Goal: Task Accomplishment & Management: Complete application form

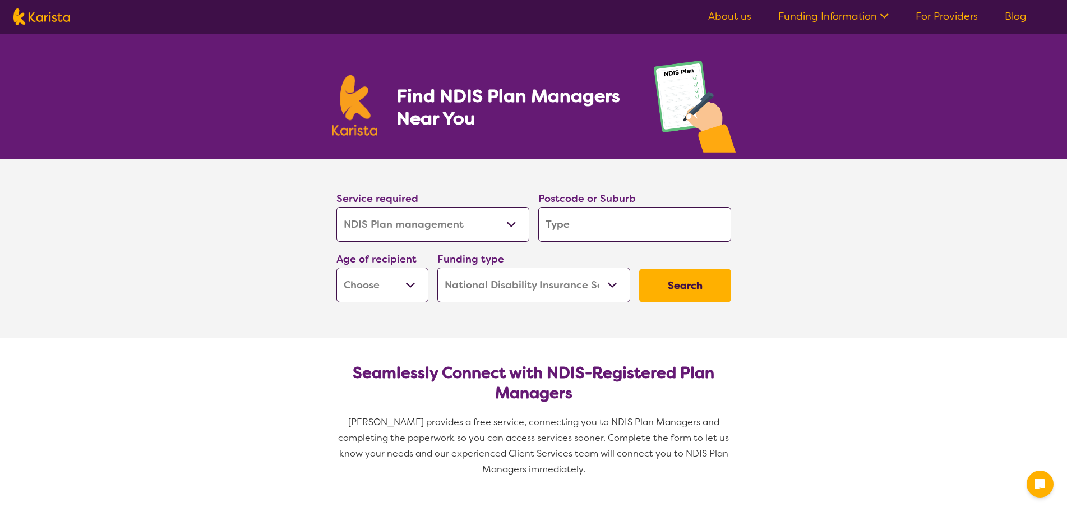
select select "NDIS Plan management"
select select "NDIS"
select select "NDIS Plan management"
select select "NDIS"
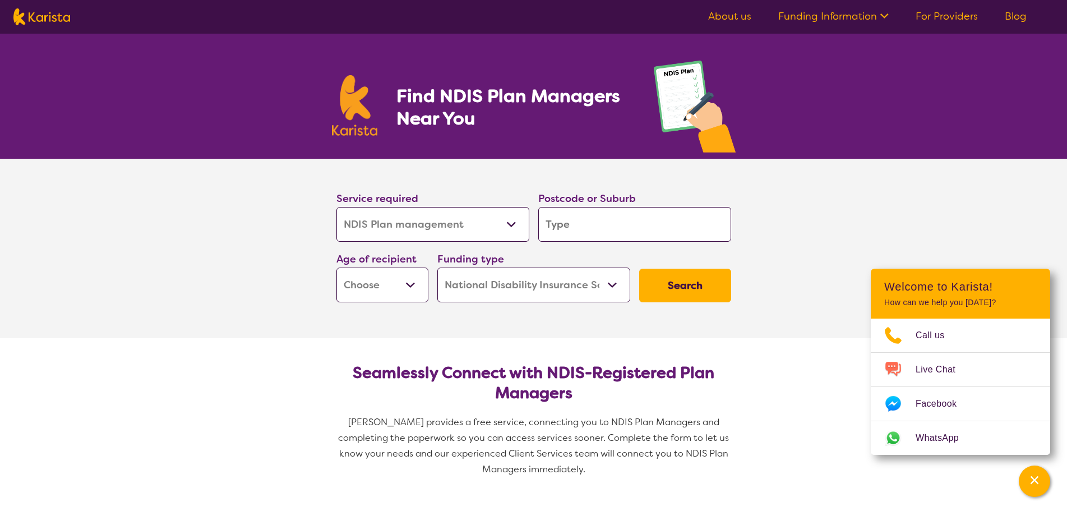
select select "Behaviour support"
click at [336, 207] on select "Allied Health Assistant Assessment ([MEDICAL_DATA] or [MEDICAL_DATA]) Behaviour…" at bounding box center [432, 224] width 193 height 35
select select "Behaviour support"
click at [642, 223] on input "search" at bounding box center [634, 224] width 193 height 35
click at [631, 223] on input "search" at bounding box center [634, 224] width 193 height 35
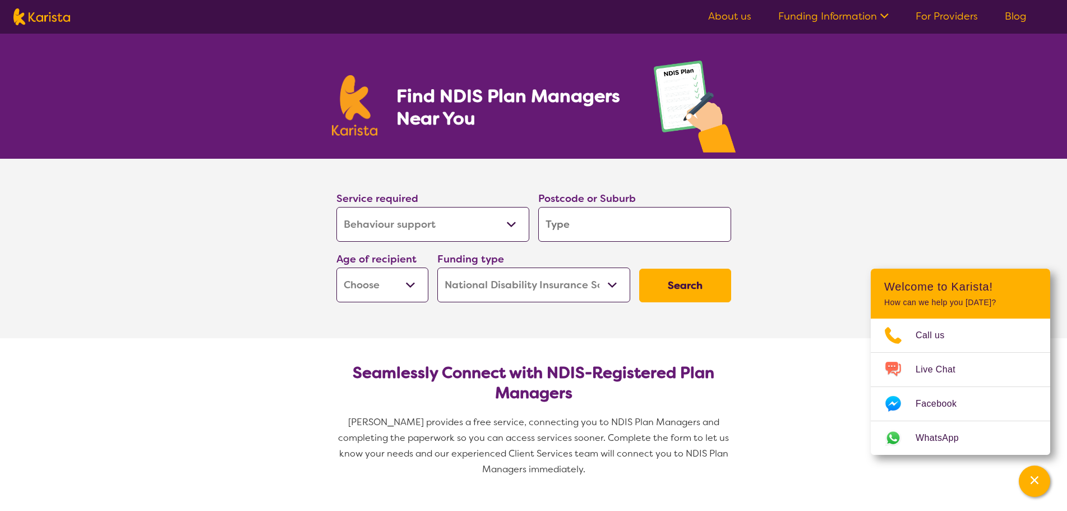
type input "3"
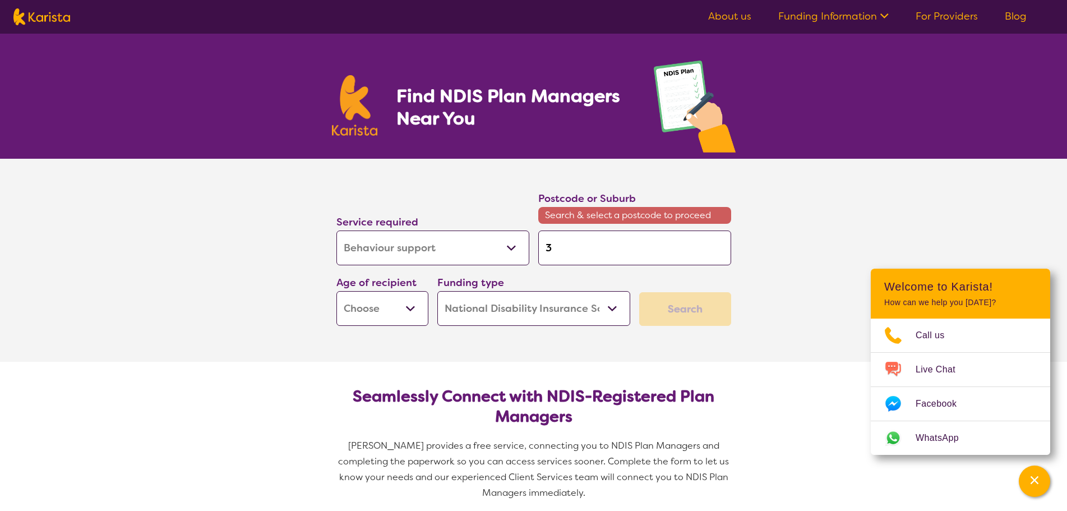
type input "30"
type input "308"
type input "3084"
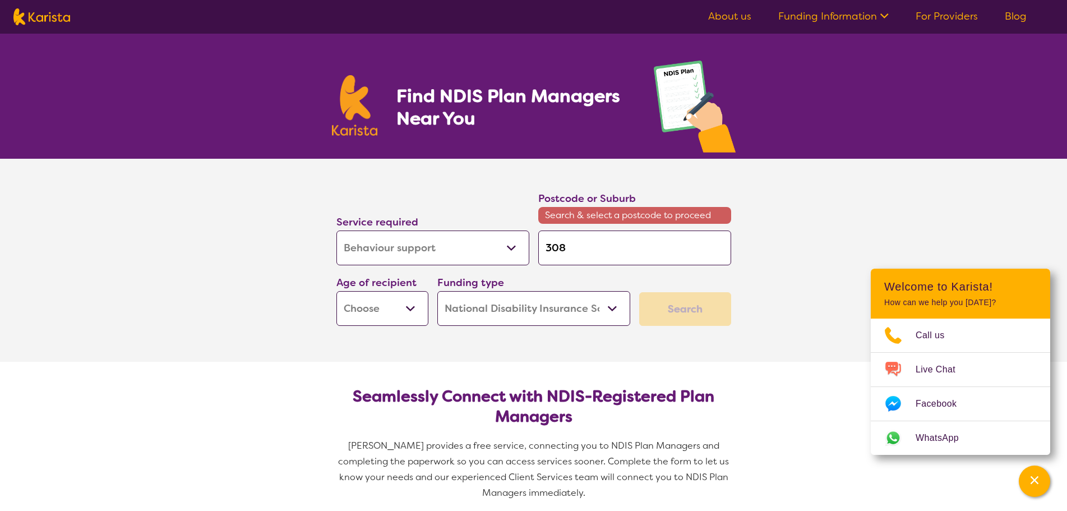
type input "3084"
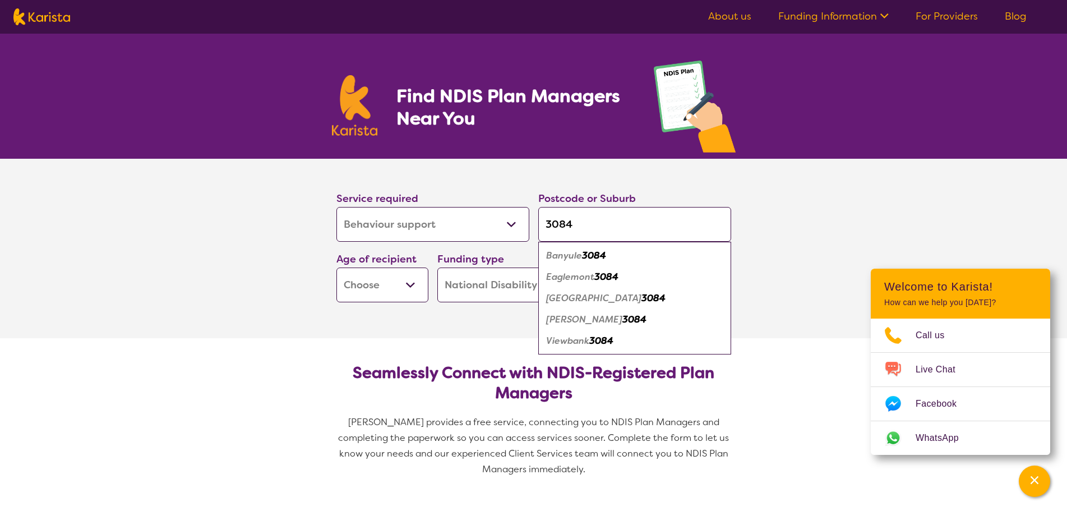
type input "3084"
click at [641, 297] on em "3084" at bounding box center [653, 298] width 24 height 12
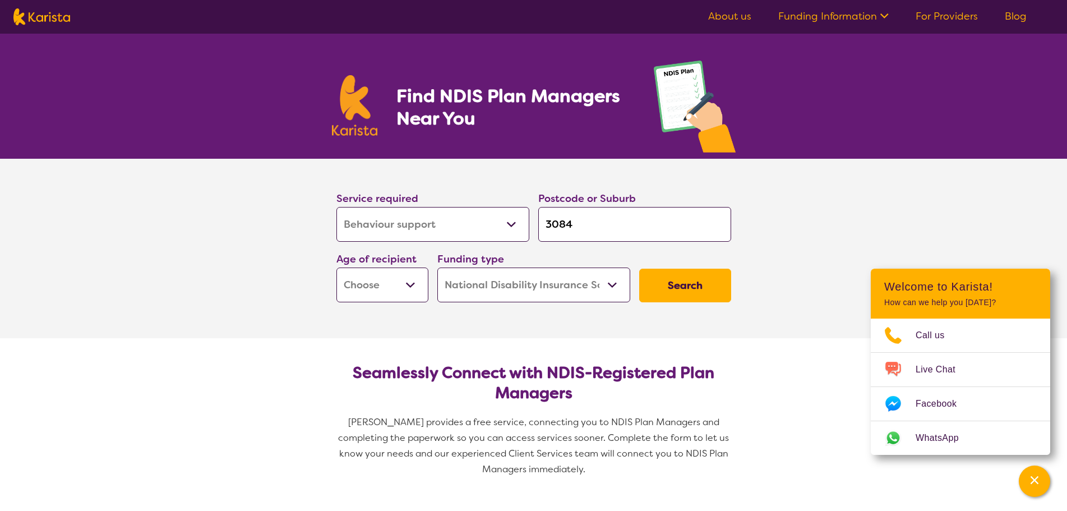
click at [388, 286] on select "Early Childhood - 0 to 9 Child - 10 to 11 Adolescent - 12 to 17 Adult - 18 to 6…" at bounding box center [382, 284] width 92 height 35
select select "AD"
click at [336, 267] on select "Early Childhood - 0 to 9 Child - 10 to 11 Adolescent - 12 to 17 Adult - 18 to 6…" at bounding box center [382, 284] width 92 height 35
select select "AD"
click at [706, 285] on button "Search" at bounding box center [685, 286] width 92 height 34
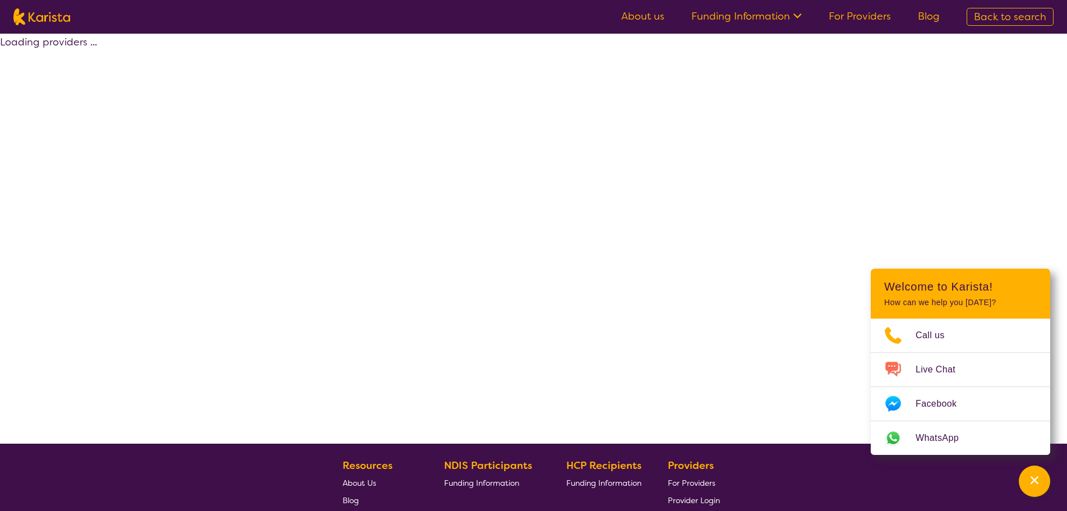
select select "by_score"
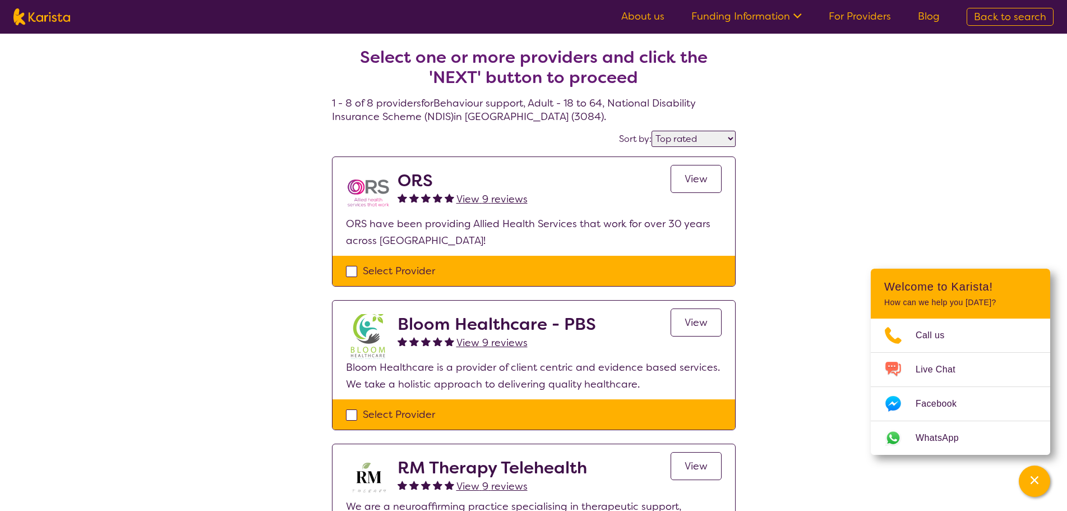
click at [688, 183] on span "View" at bounding box center [695, 178] width 23 height 13
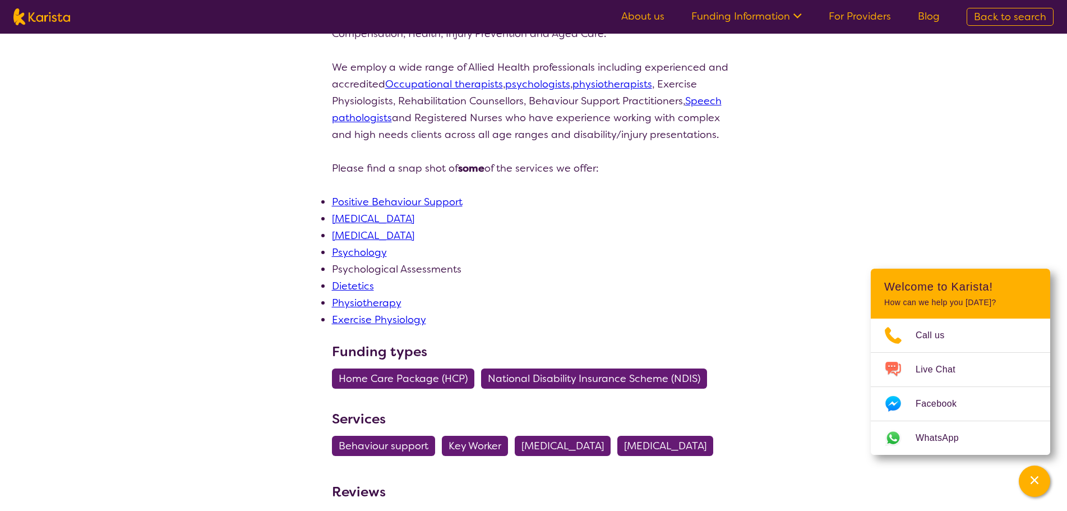
scroll to position [224, 0]
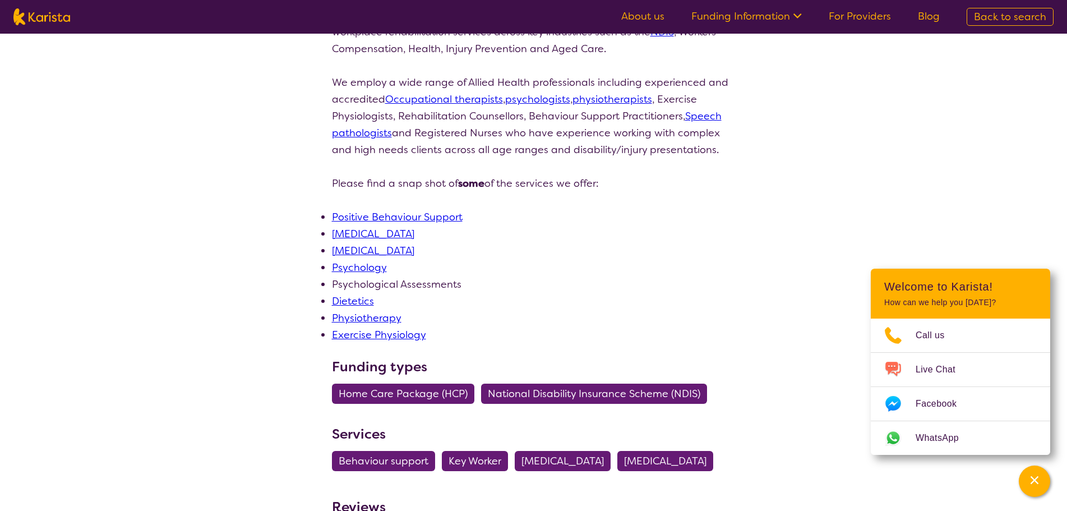
click at [640, 390] on span "National Disability Insurance Scheme (NDIS)" at bounding box center [594, 393] width 212 height 20
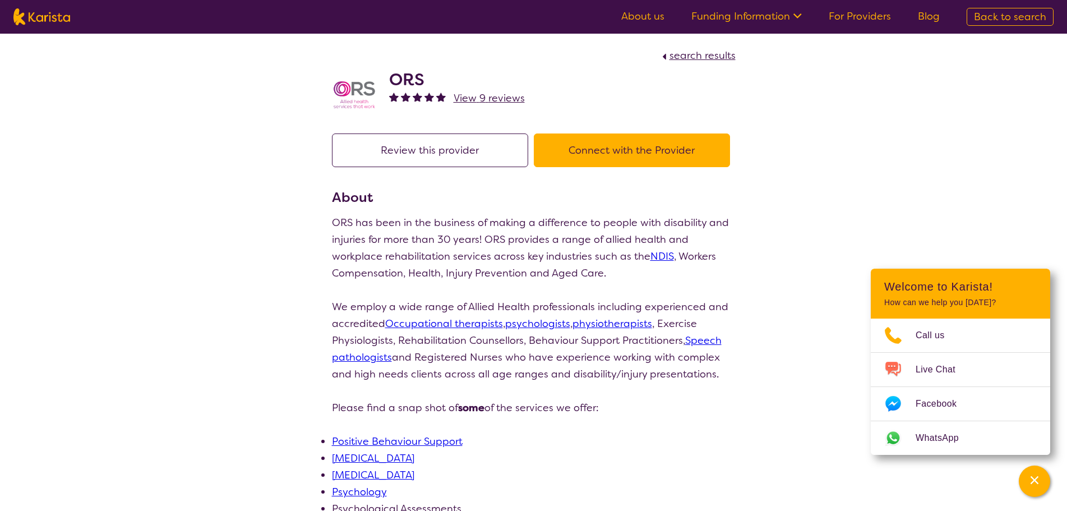
click at [656, 158] on button "Connect with the Provider" at bounding box center [632, 150] width 196 height 34
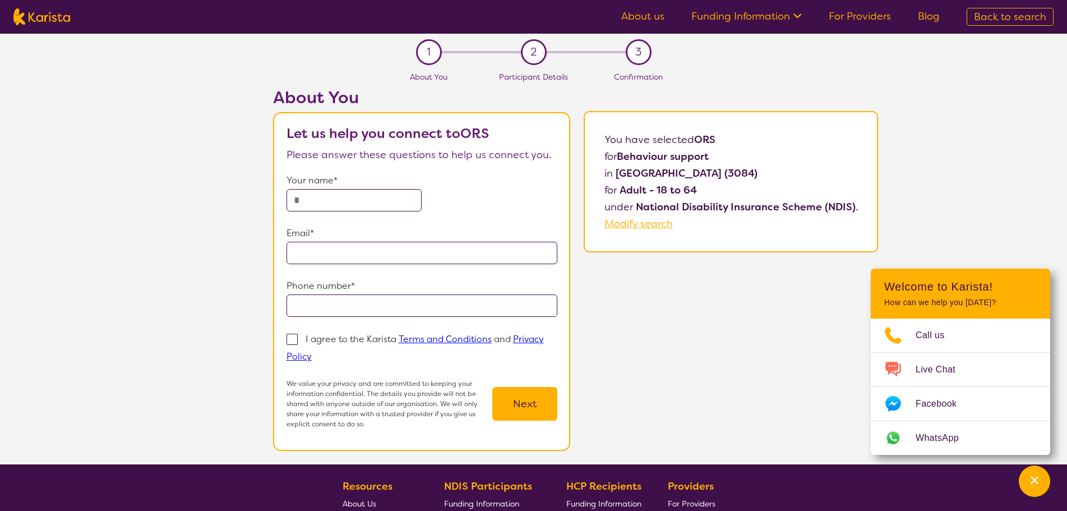
click at [348, 187] on p "Your name*" at bounding box center [421, 180] width 271 height 17
click at [353, 198] on input "text" at bounding box center [354, 200] width 136 height 22
type input "**********"
click at [371, 258] on input "email" at bounding box center [421, 253] width 271 height 22
type input "**********"
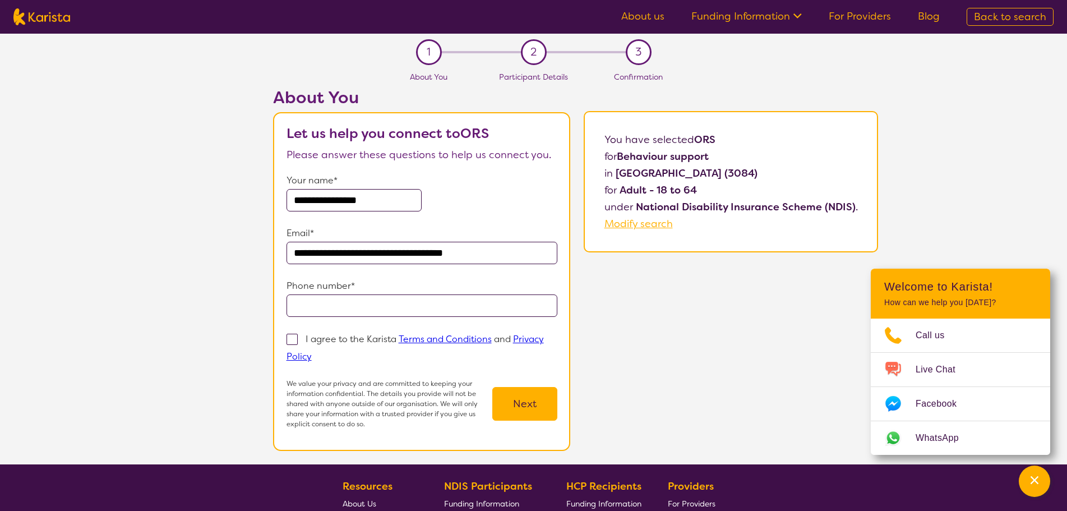
click at [520, 306] on input "tel" at bounding box center [421, 305] width 271 height 22
type input "**********"
click at [299, 337] on label "I agree to the Karista Terms and Conditions and Privacy Policy" at bounding box center [414, 347] width 257 height 31
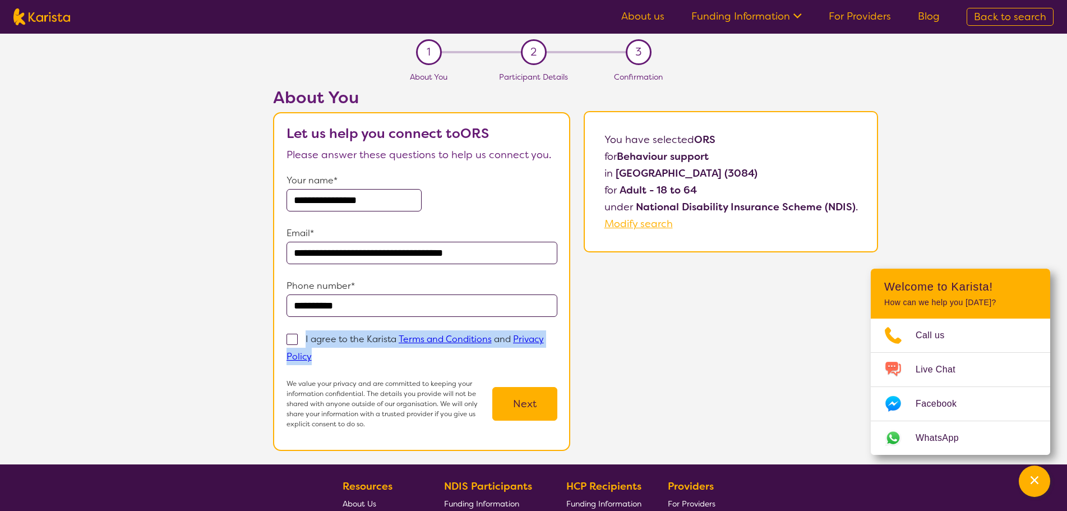
click at [298, 339] on span at bounding box center [291, 339] width 11 height 11
click at [312, 352] on input "I agree to the Karista Terms and Conditions and Privacy Policy" at bounding box center [315, 355] width 7 height 7
checkbox input "true"
click at [539, 401] on button "Next" at bounding box center [524, 404] width 65 height 34
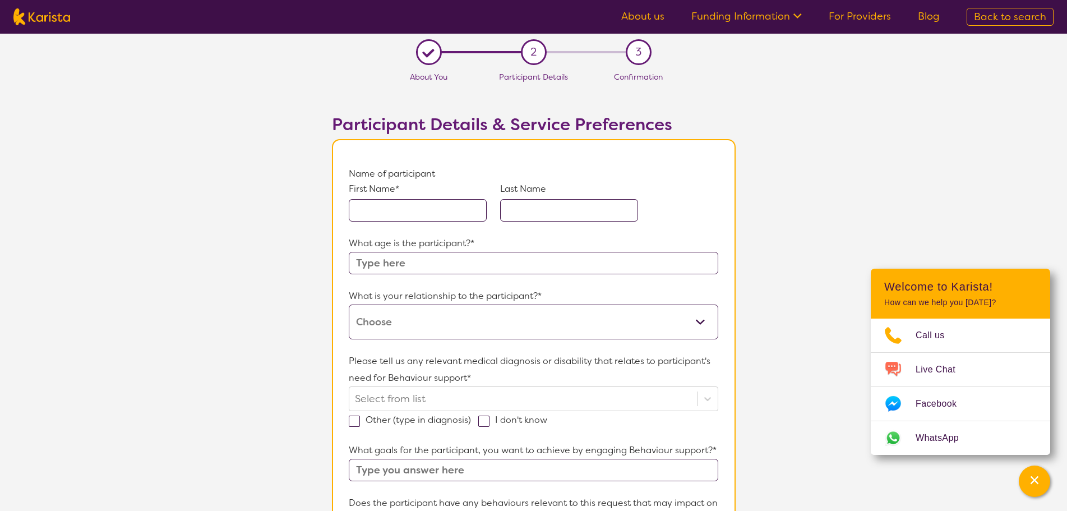
click at [407, 220] on input "text" at bounding box center [418, 210] width 138 height 22
type input "Victoria"
click at [548, 210] on input "text" at bounding box center [569, 210] width 138 height 22
type input "[PERSON_NAME]"
click at [508, 262] on input "text" at bounding box center [533, 263] width 369 height 22
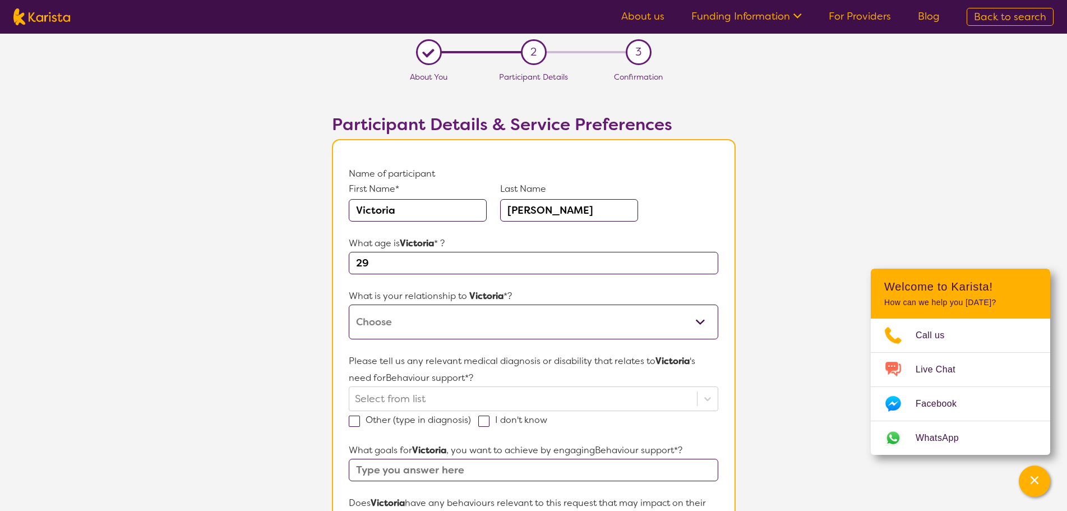
type input "29"
click at [536, 327] on select "This request is for myself I am their parent I am their child I am their spouse…" at bounding box center [533, 321] width 369 height 35
select select "I am their Support Coordinator"
click at [349, 304] on select "This request is for myself I am their parent I am their child I am their spouse…" at bounding box center [533, 321] width 369 height 35
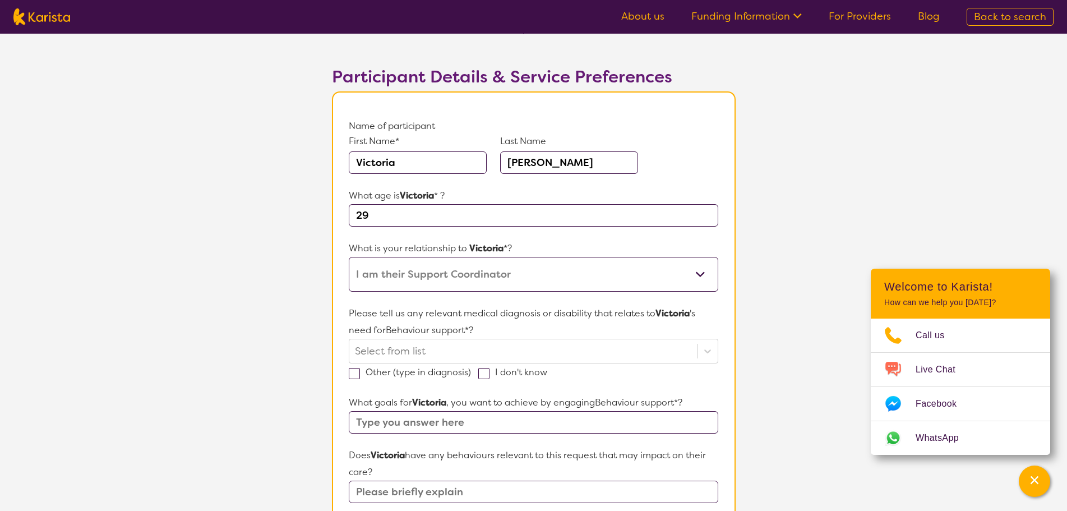
scroll to position [112, 0]
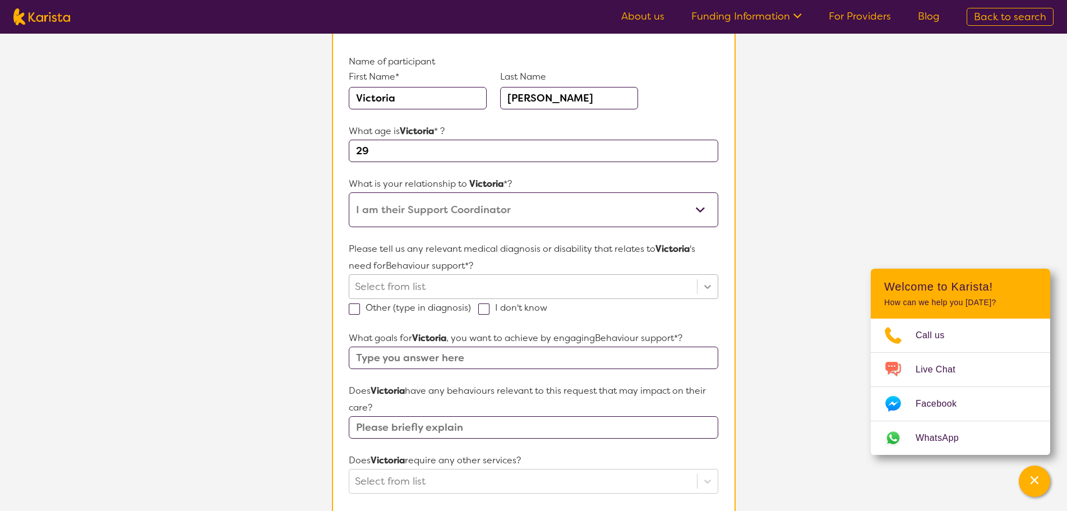
click at [712, 290] on icon at bounding box center [707, 286] width 11 height 11
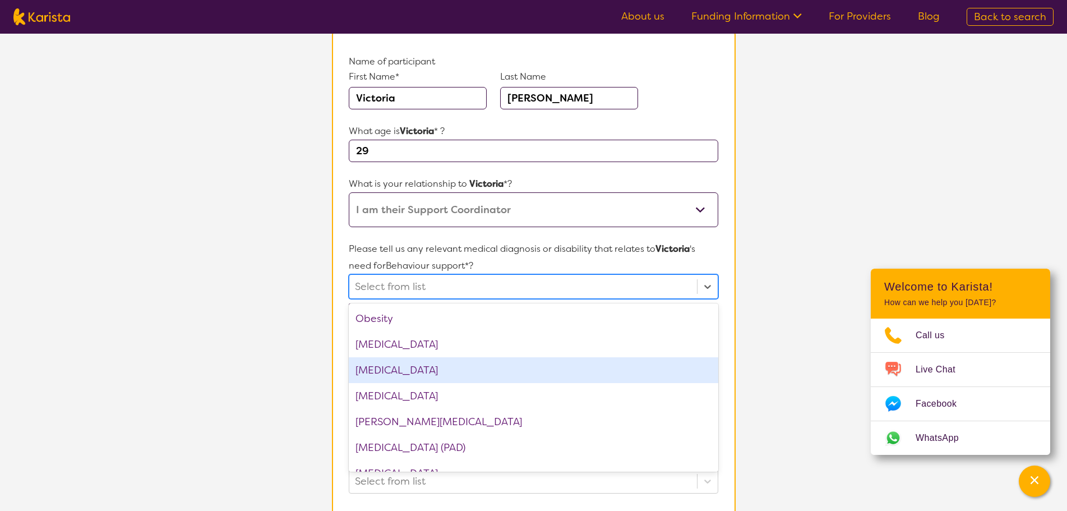
scroll to position [1345, 0]
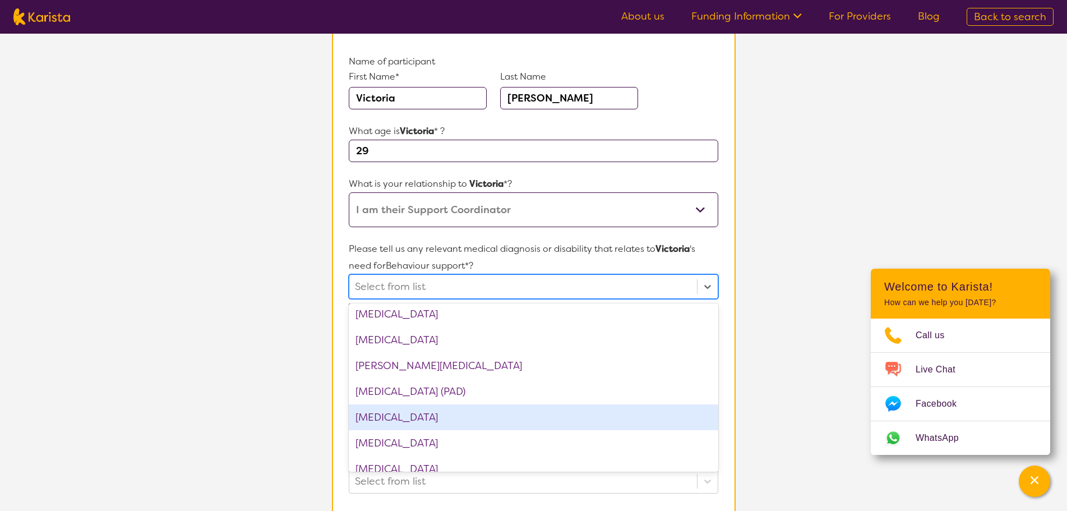
click at [608, 408] on div "[MEDICAL_DATA]" at bounding box center [533, 417] width 369 height 26
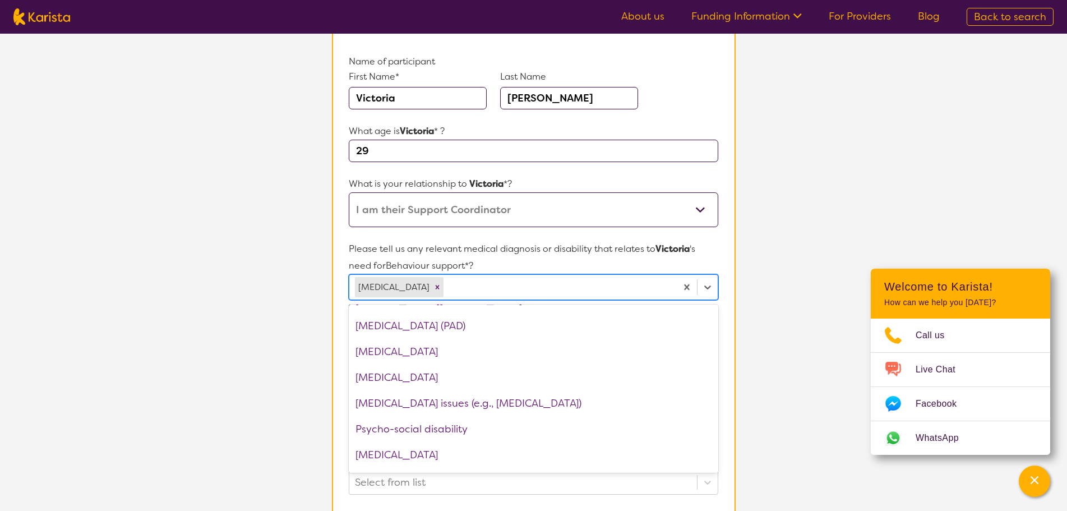
scroll to position [1457, 0]
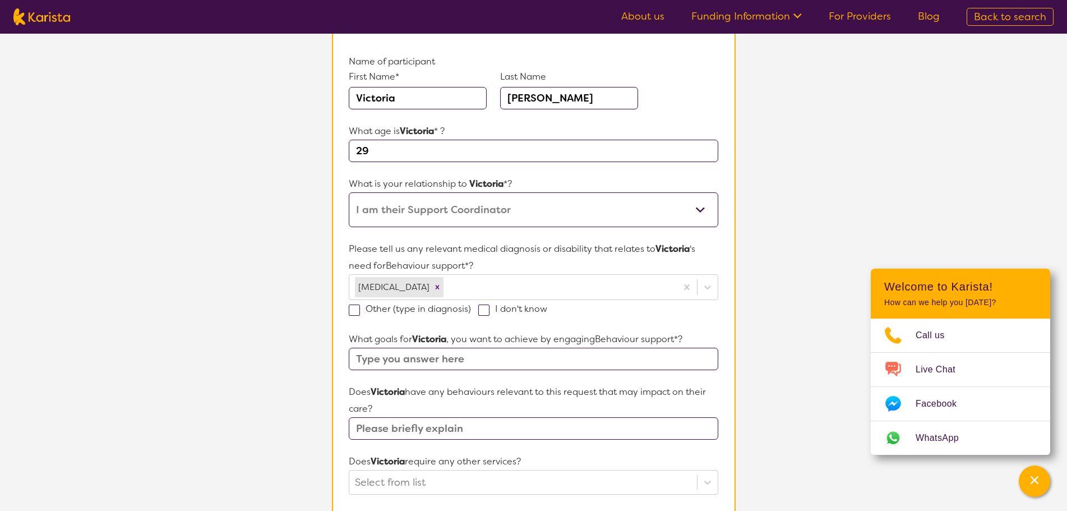
click at [785, 419] on section "L About You 2 Participant Details 3 Confirmation Participant Details & Service …" at bounding box center [533, 416] width 1067 height 989
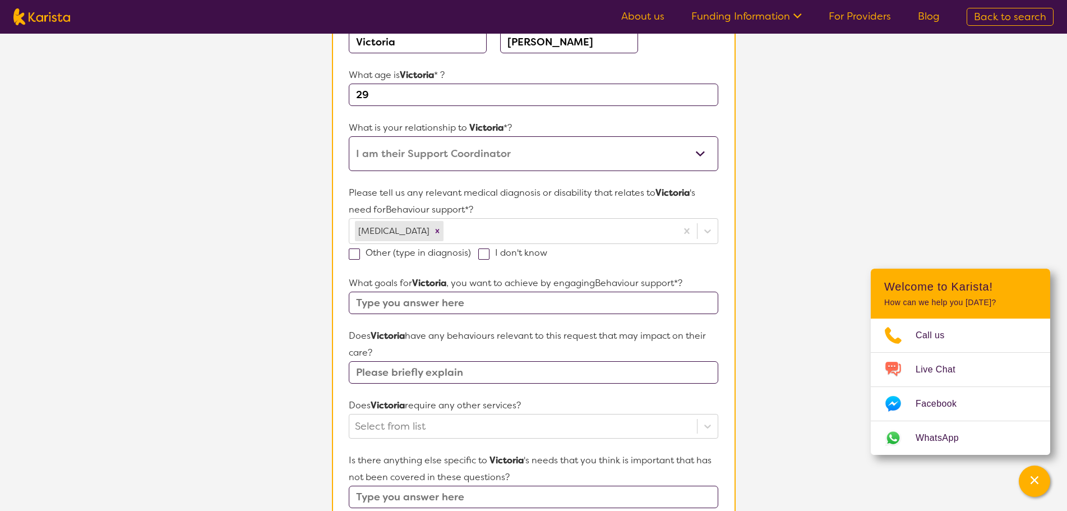
scroll to position [224, 0]
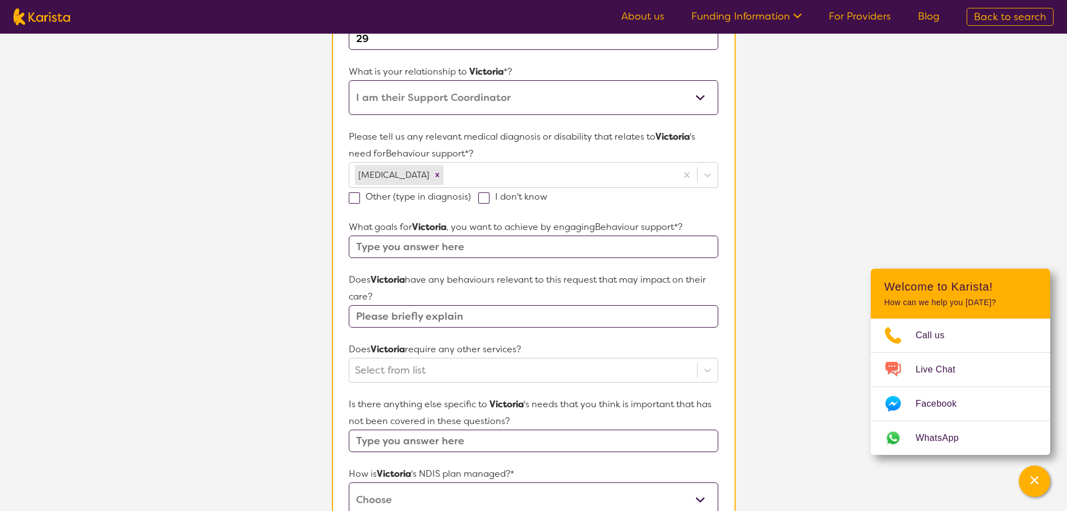
click at [533, 251] on input "text" at bounding box center [533, 246] width 369 height 22
type input "B"
type input "Comprehensive behaviour plan"
click at [507, 315] on input "text" at bounding box center [533, 316] width 369 height 22
click at [515, 317] on input "text" at bounding box center [533, 316] width 369 height 22
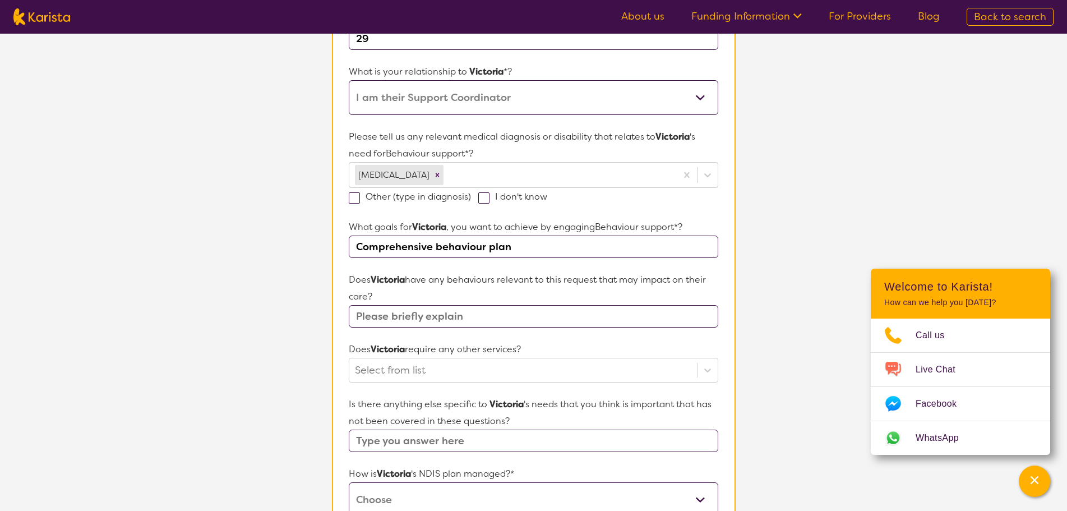
paste input "[MEDICAL_DATA], [MEDICAL_DATA], Generalised [MEDICAL_DATA] and [MEDICAL_DATA]"
type input "[MEDICAL_DATA], [MEDICAL_DATA], Generalised [MEDICAL_DATA] and [MEDICAL_DATA]"
click at [488, 374] on div "Select from list" at bounding box center [533, 370] width 369 height 25
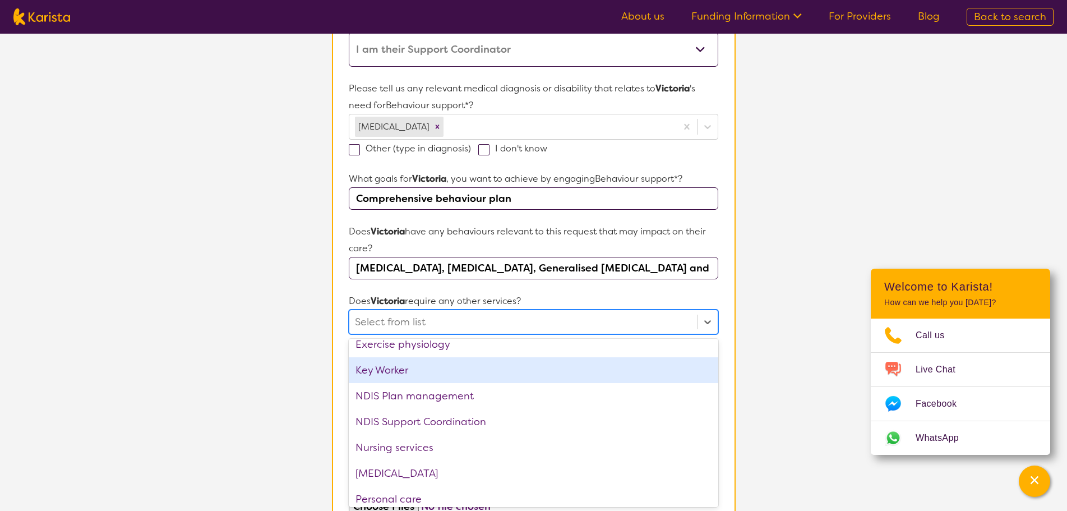
scroll to position [224, 0]
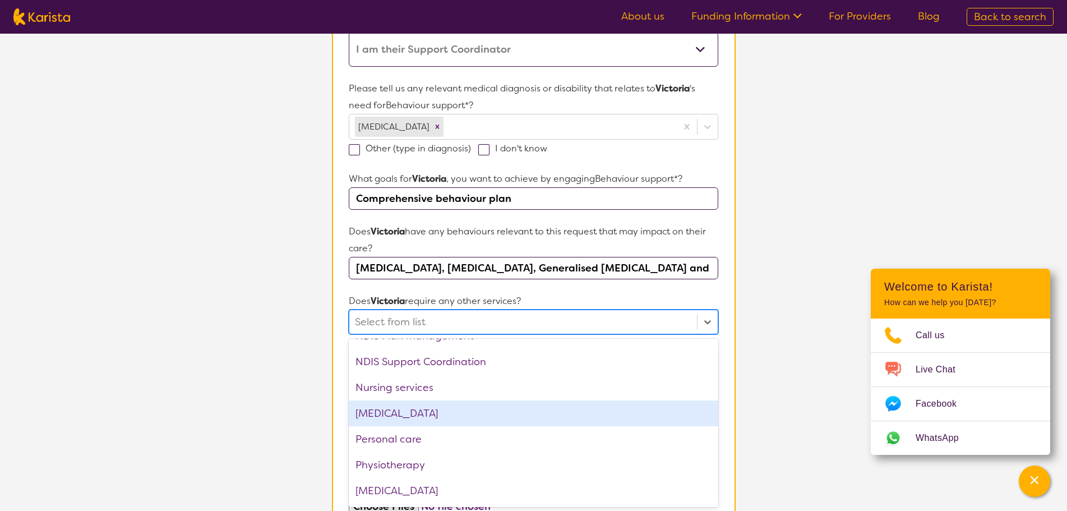
click at [511, 417] on div "[MEDICAL_DATA]" at bounding box center [533, 413] width 369 height 26
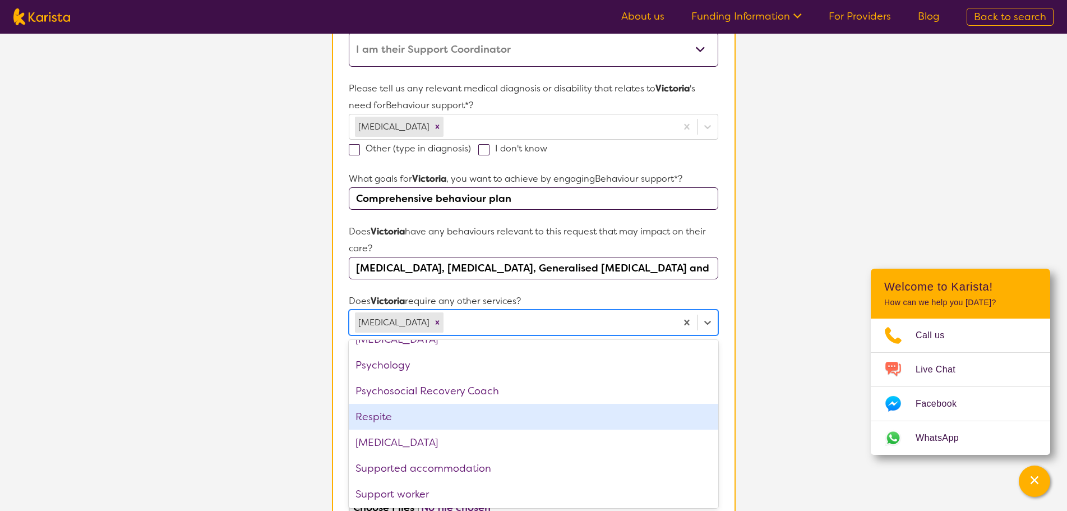
scroll to position [352, 0]
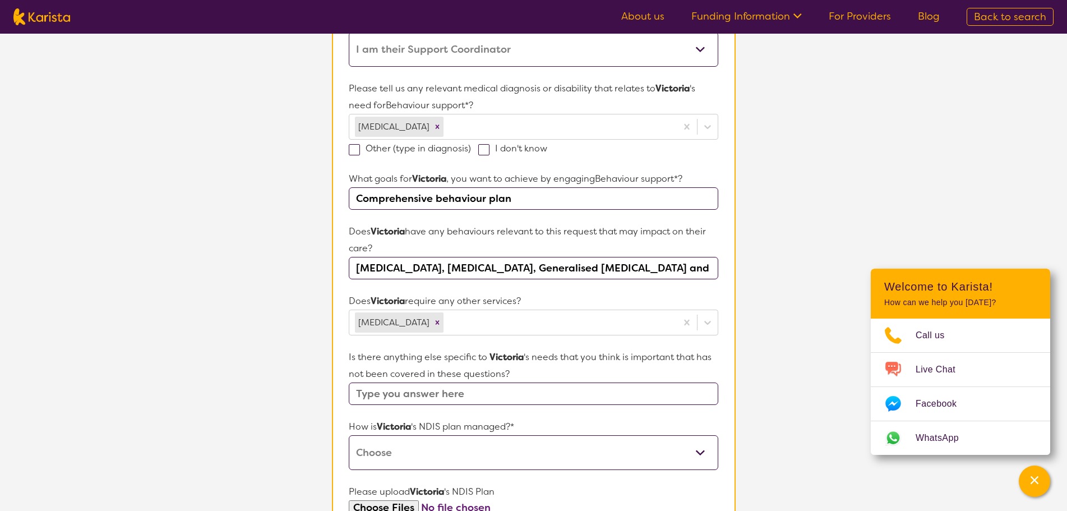
click at [818, 416] on section "L About You 2 Participant Details 3 Confirmation Participant Details & Service …" at bounding box center [533, 256] width 1067 height 990
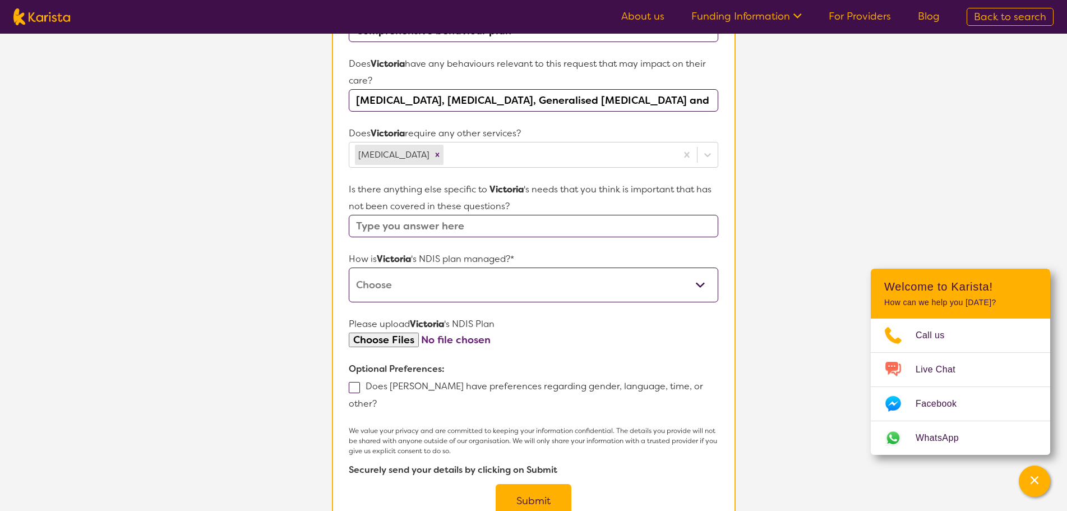
scroll to position [441, 0]
click at [497, 283] on select "Self-managed NDIS plan Managed by a registered plan management provider (not th…" at bounding box center [533, 284] width 369 height 35
select select "Agency Managed"
click at [349, 267] on select "Self-managed NDIS plan Managed by a registered plan management provider (not th…" at bounding box center [533, 284] width 369 height 35
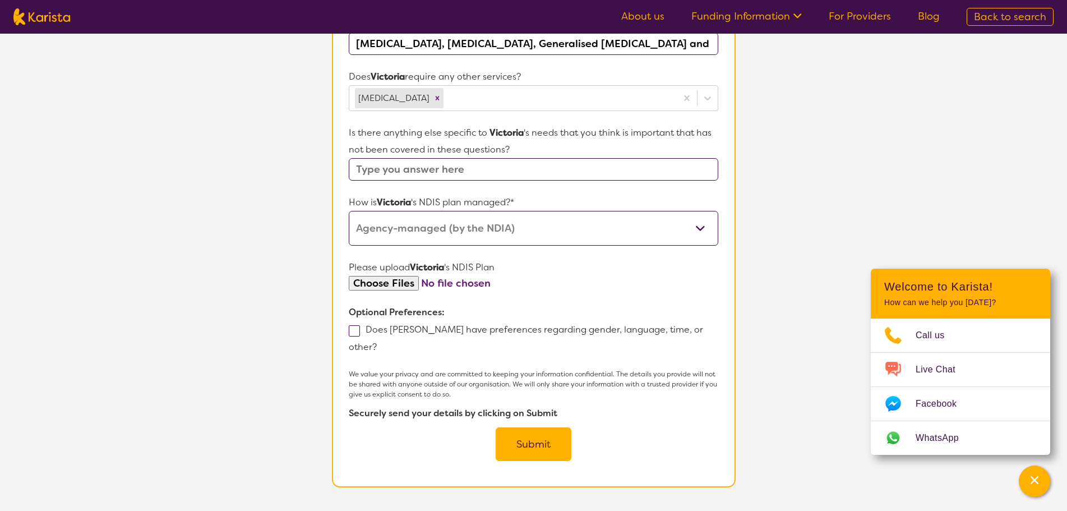
click at [553, 432] on button "Submit" at bounding box center [534, 444] width 76 height 34
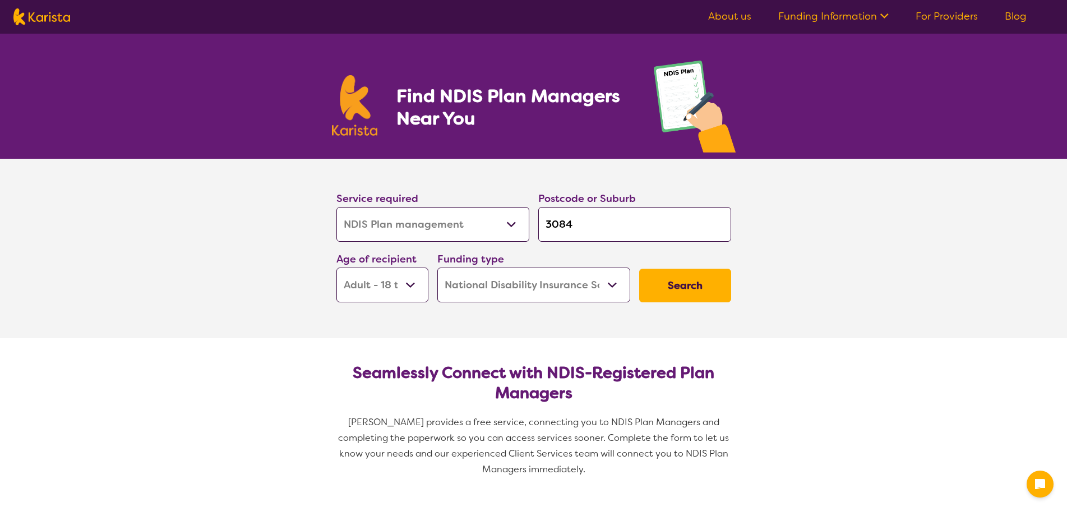
select select "NDIS Plan management"
select select "AD"
select select "NDIS"
select select "NDIS Plan management"
select select "AD"
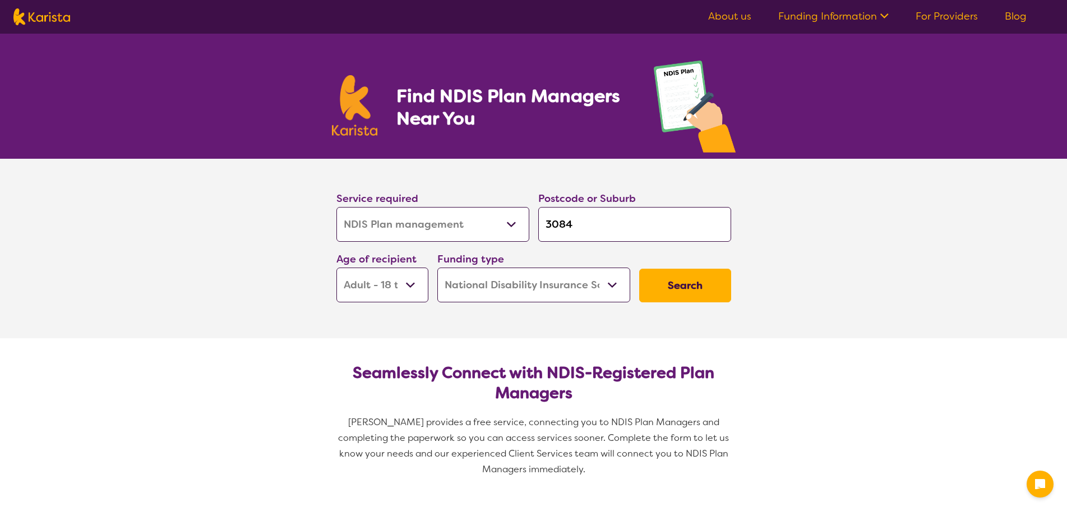
select select "NDIS"
click at [473, 226] on select "Allied Health Assistant Assessment ([MEDICAL_DATA] or [MEDICAL_DATA]) Behaviour…" at bounding box center [432, 224] width 193 height 35
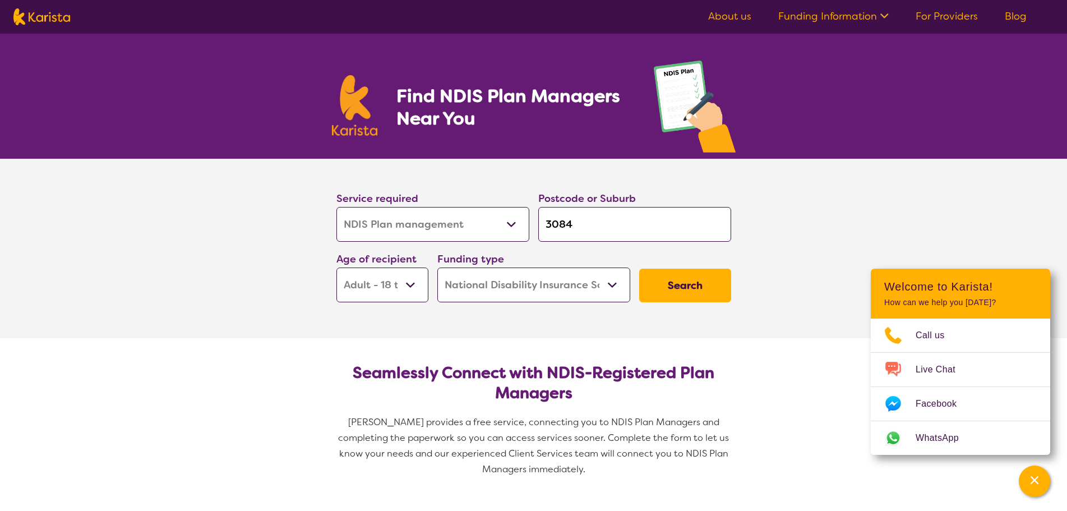
select select "NDIS Support Coordination"
click at [336, 207] on select "Allied Health Assistant Assessment ([MEDICAL_DATA] or [MEDICAL_DATA]) Behaviour…" at bounding box center [432, 224] width 193 height 35
select select "NDIS Support Coordination"
click at [480, 223] on select "Allied Health Assistant Assessment ([MEDICAL_DATA] or [MEDICAL_DATA]) Behaviour…" at bounding box center [432, 224] width 193 height 35
select select "Behaviour support"
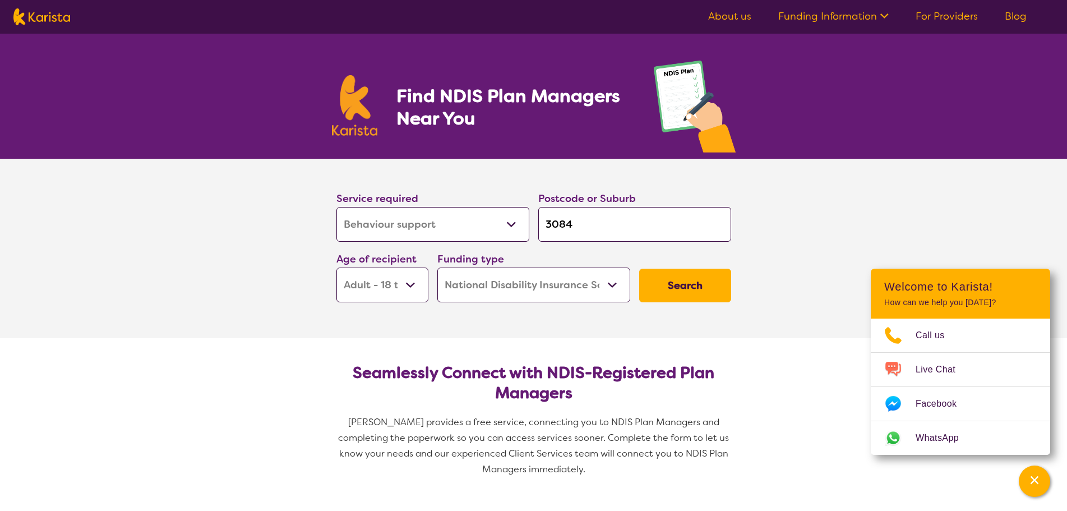
click at [336, 207] on select "Allied Health Assistant Assessment ([MEDICAL_DATA] or [MEDICAL_DATA]) Behaviour…" at bounding box center [432, 224] width 193 height 35
select select "Behaviour support"
click at [670, 292] on button "Search" at bounding box center [685, 286] width 92 height 34
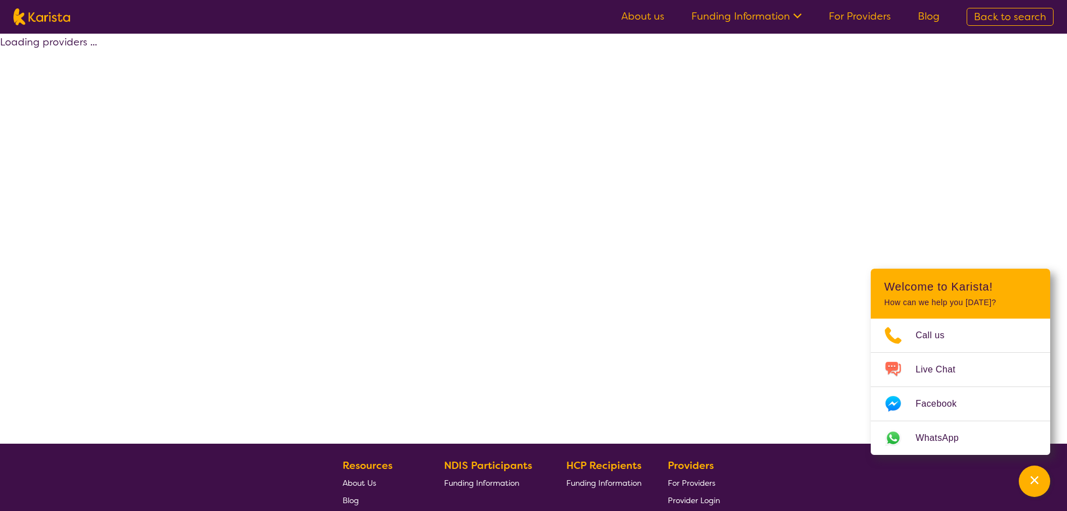
select select "by_score"
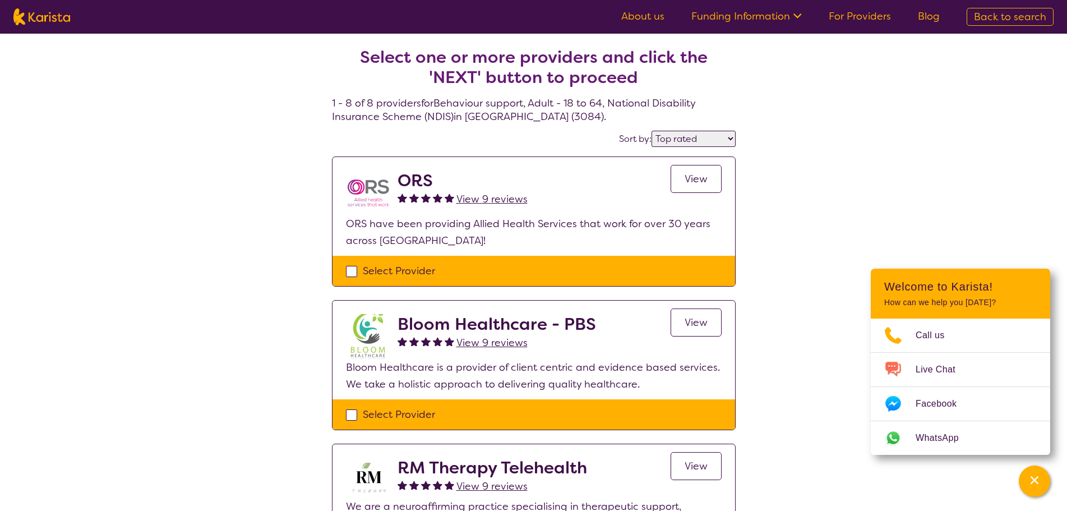
scroll to position [56, 0]
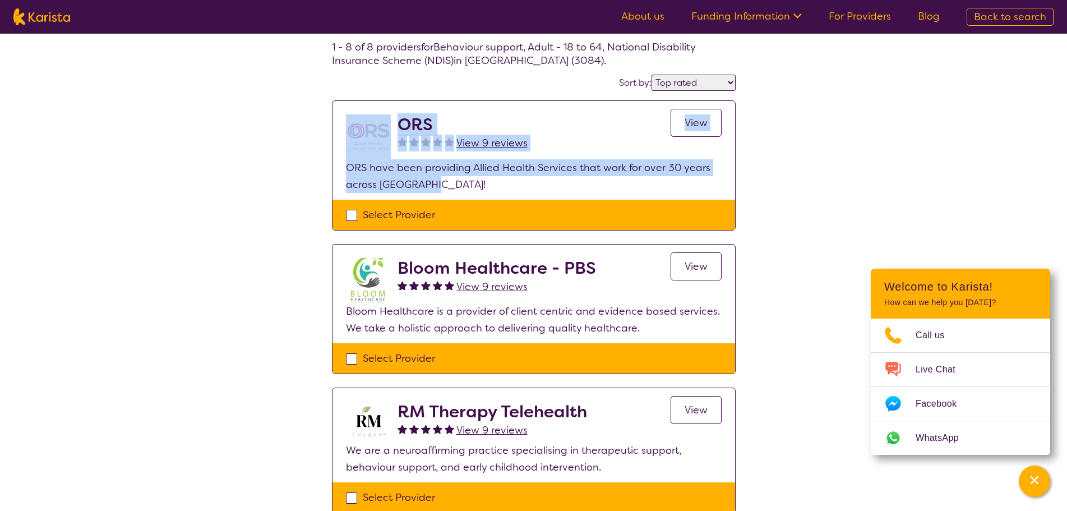
drag, startPoint x: 340, startPoint y: 130, endPoint x: 455, endPoint y: 190, distance: 129.6
click at [455, 190] on section "ORS View 9 reviews View ORS have been providing Allied Health Services that wor…" at bounding box center [533, 150] width 402 height 99
copy section "ORS View 9 reviews View ORS have been providing Allied Health Services that wor…"
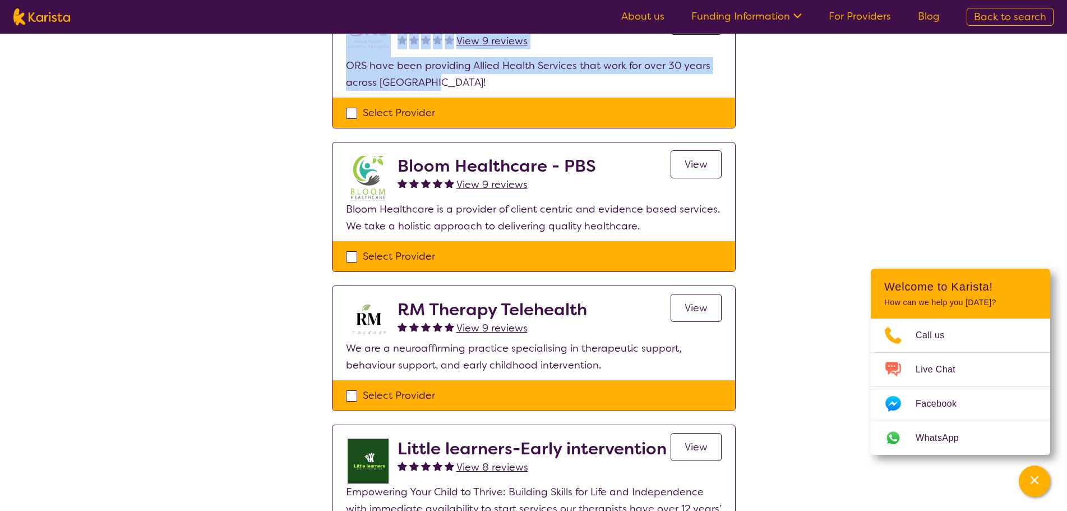
scroll to position [168, 0]
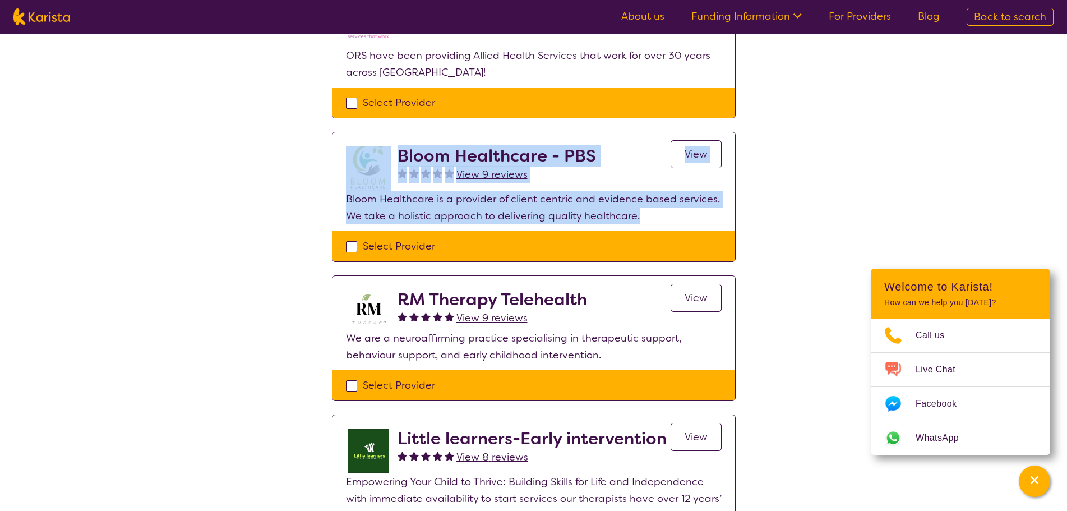
drag, startPoint x: 354, startPoint y: 147, endPoint x: 670, endPoint y: 218, distance: 323.5
click at [670, 218] on section "Bloom Healthcare - PBS View 9 reviews View Bloom Healthcare is a provider of cl…" at bounding box center [533, 181] width 402 height 99
copy section "Bloom Healthcare - PBS View 9 reviews View Bloom Healthcare is a provider of cl…"
click at [683, 214] on p "Bloom Healthcare is a provider of client centric and evidence based services. W…" at bounding box center [534, 208] width 376 height 34
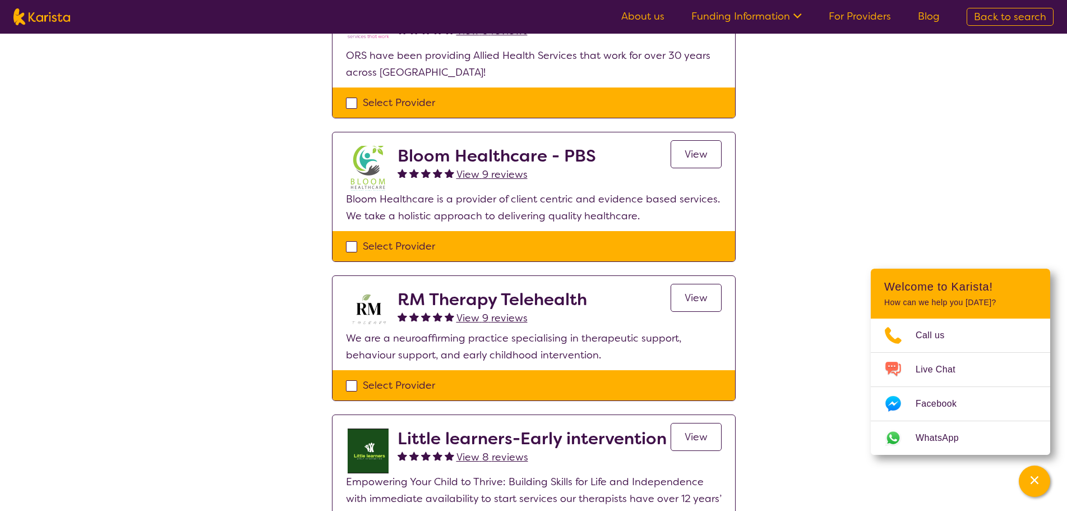
click at [703, 152] on span "View" at bounding box center [695, 153] width 23 height 13
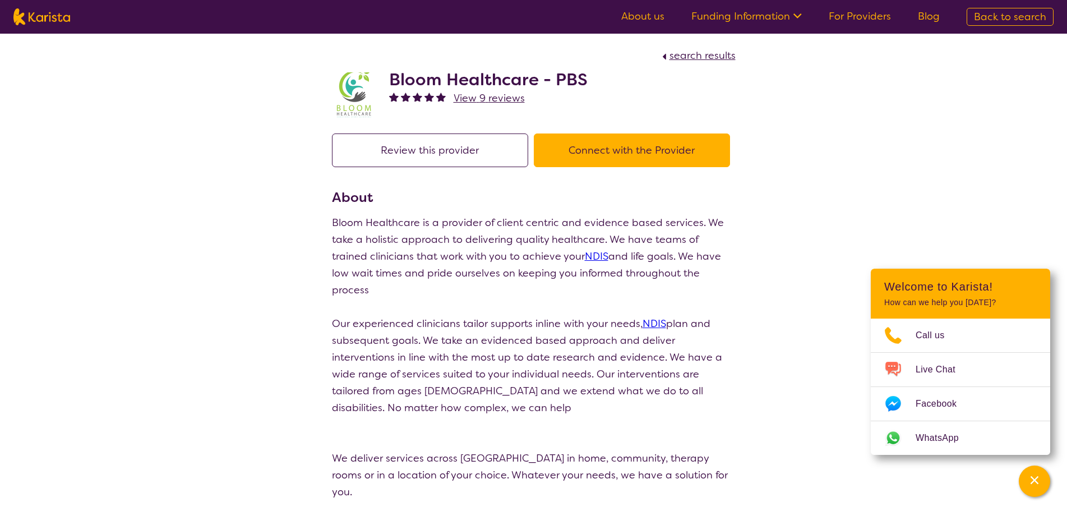
click at [624, 150] on button "Connect with the Provider" at bounding box center [632, 150] width 196 height 34
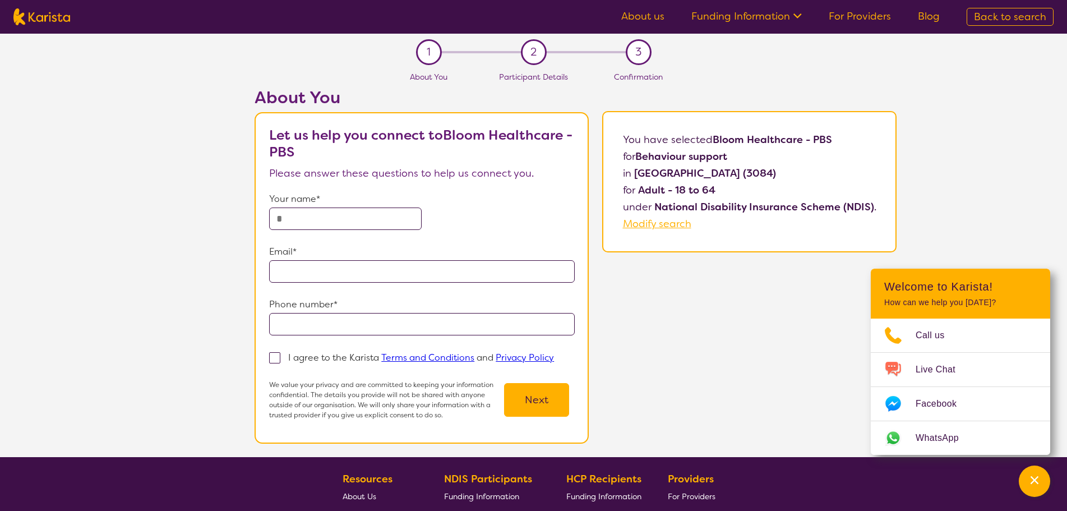
click at [342, 207] on input "text" at bounding box center [345, 218] width 152 height 22
type input "**********"
click at [365, 271] on input "email" at bounding box center [421, 271] width 305 height 22
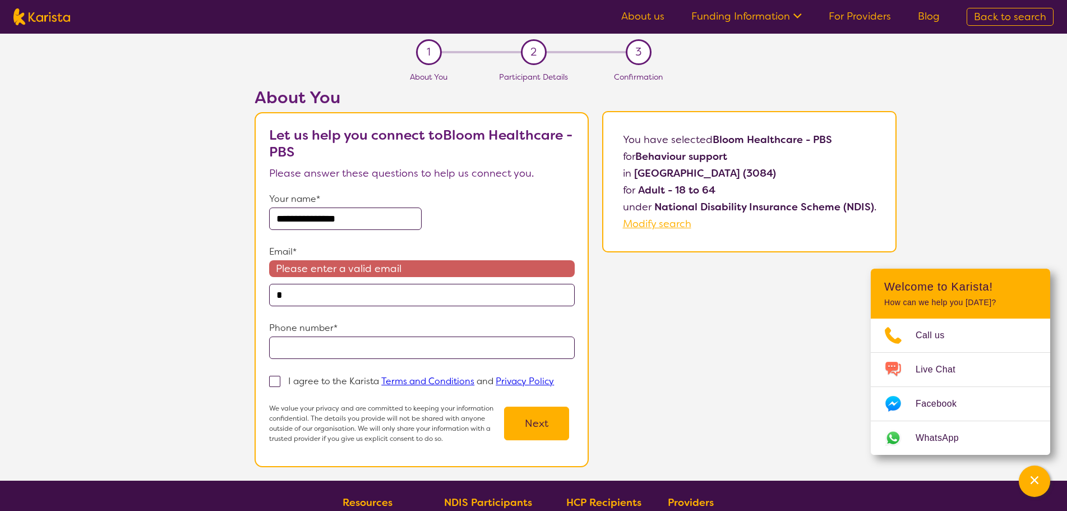
type input "**********"
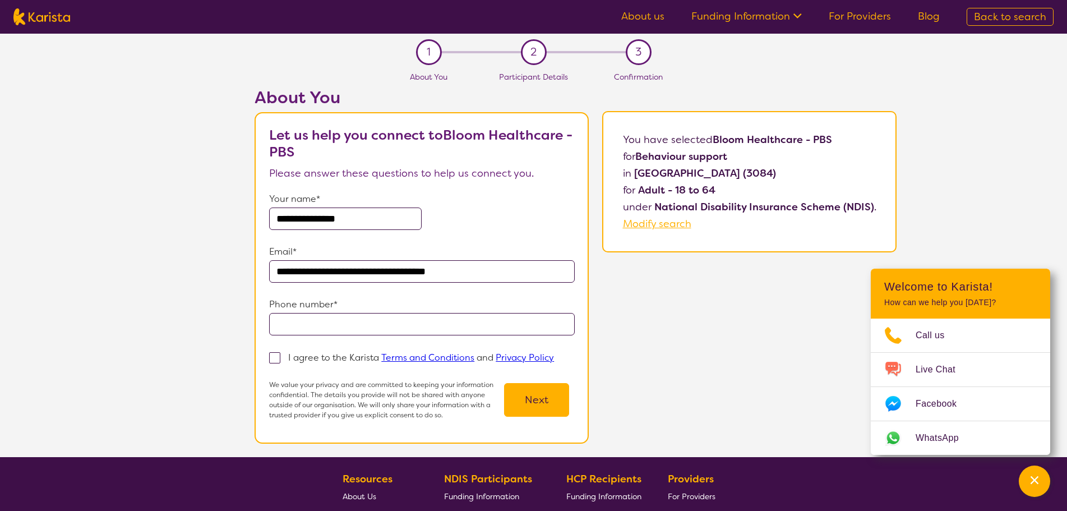
click at [360, 312] on p "Phone number*" at bounding box center [421, 304] width 305 height 17
click at [360, 328] on input "tel" at bounding box center [421, 324] width 305 height 22
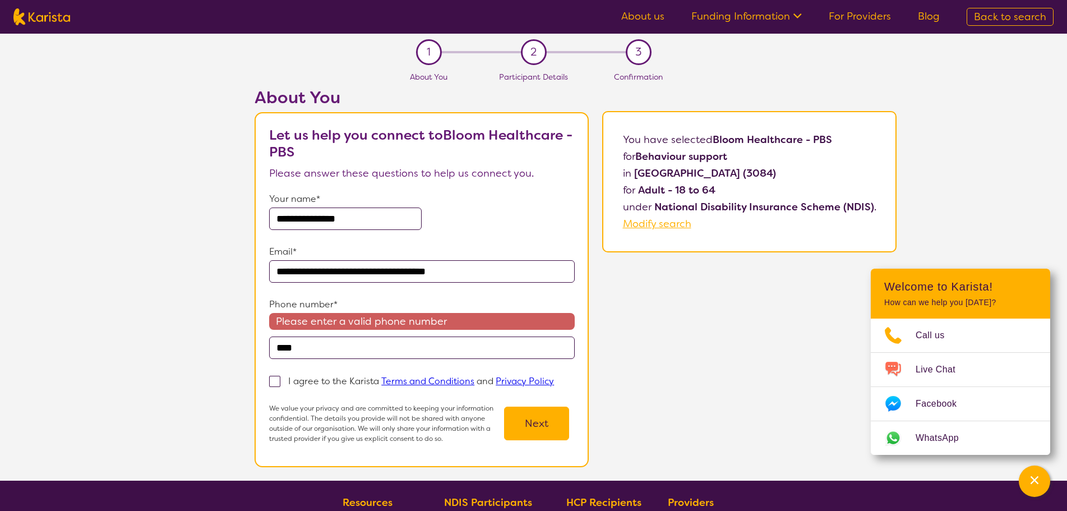
type input "**********"
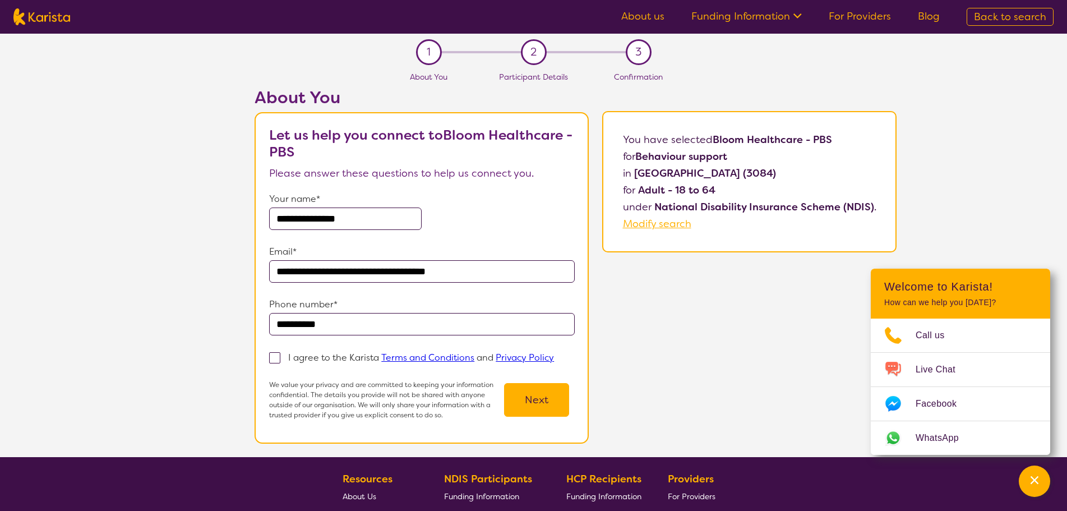
click at [272, 363] on label "I agree to the Karista Terms and Conditions and Privacy Policy" at bounding box center [415, 356] width 292 height 13
click at [554, 360] on input "I agree to the Karista Terms and Conditions and Privacy Policy" at bounding box center [557, 356] width 7 height 7
checkbox input "true"
click at [540, 402] on button "Next" at bounding box center [536, 400] width 65 height 34
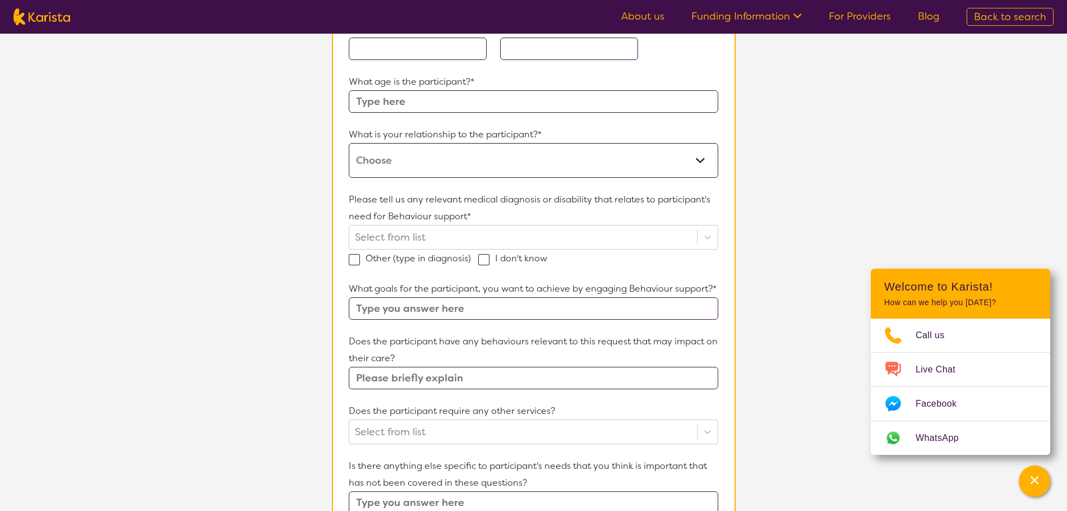
scroll to position [56, 0]
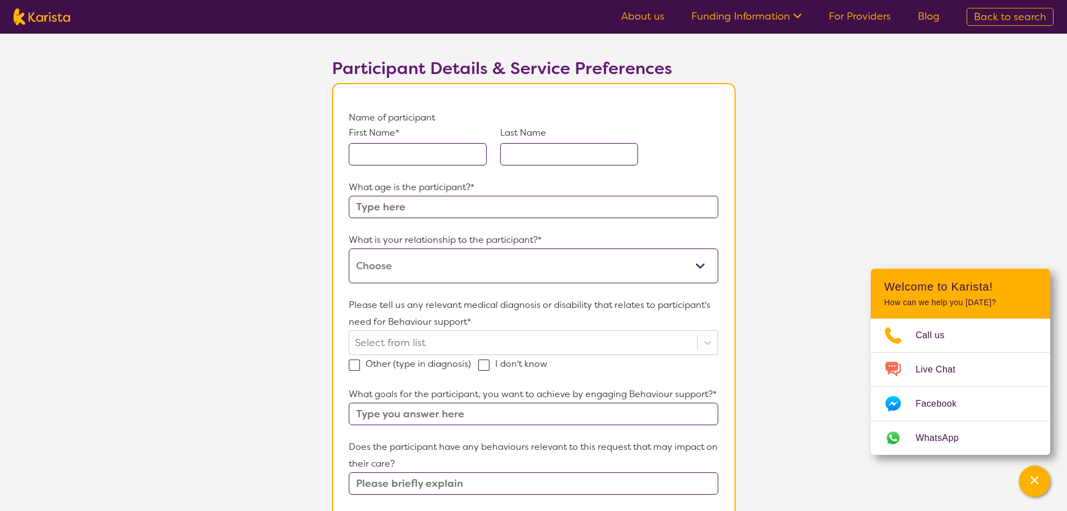
click at [419, 147] on input "text" at bounding box center [418, 154] width 138 height 22
type input "Victoria"
click at [538, 161] on input "text" at bounding box center [569, 154] width 138 height 22
type input "[PERSON_NAME]"
click at [553, 206] on input "text" at bounding box center [533, 207] width 369 height 22
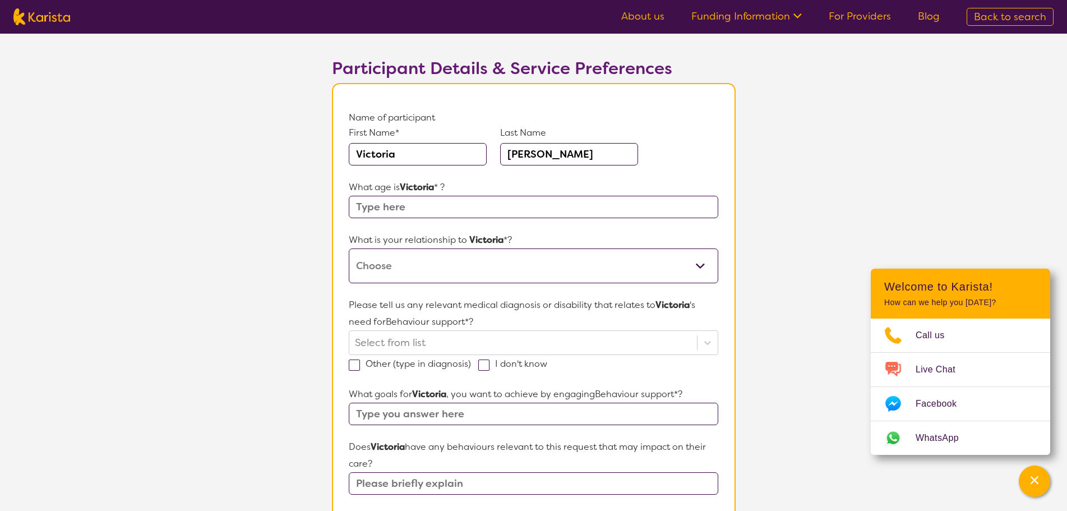
type input "29"
click at [438, 262] on select "This request is for myself I am their parent I am their child I am their spouse…" at bounding box center [533, 265] width 369 height 35
select select "I am their Support Coordinator"
click at [349, 248] on select "This request is for myself I am their parent I am their child I am their spouse…" at bounding box center [533, 265] width 369 height 35
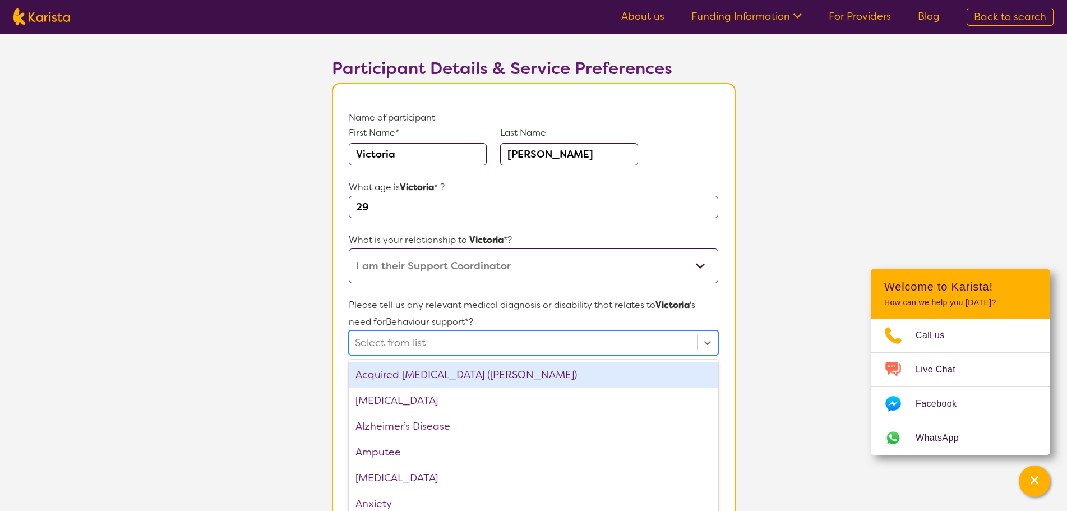
click at [473, 340] on div at bounding box center [523, 342] width 336 height 19
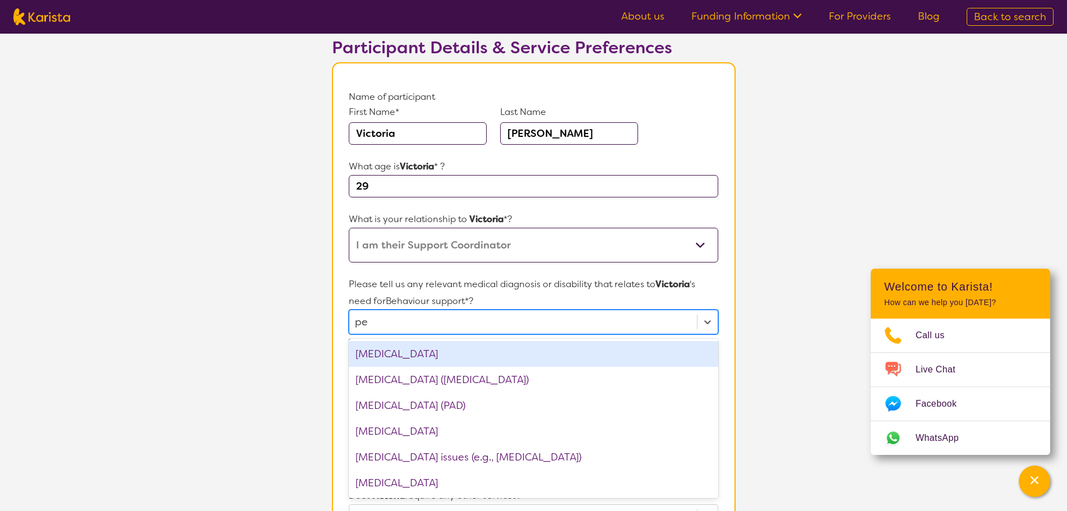
type input "per"
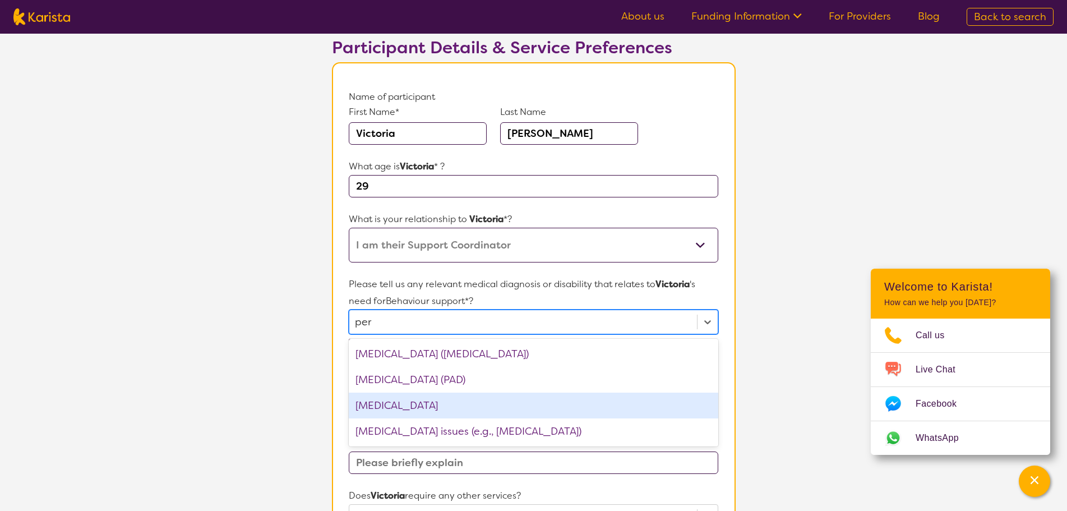
click at [438, 401] on div "[MEDICAL_DATA]" at bounding box center [533, 405] width 369 height 26
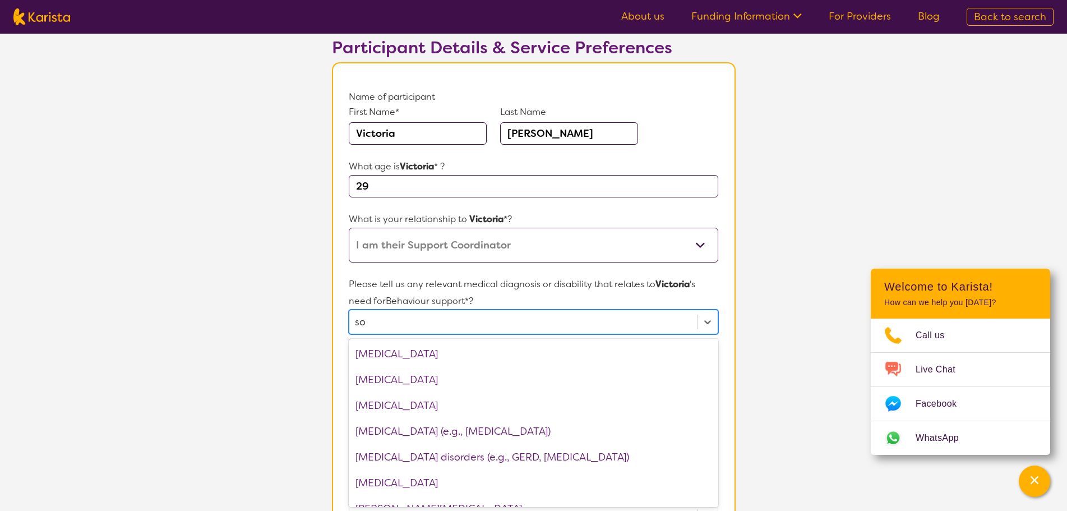
type input "s"
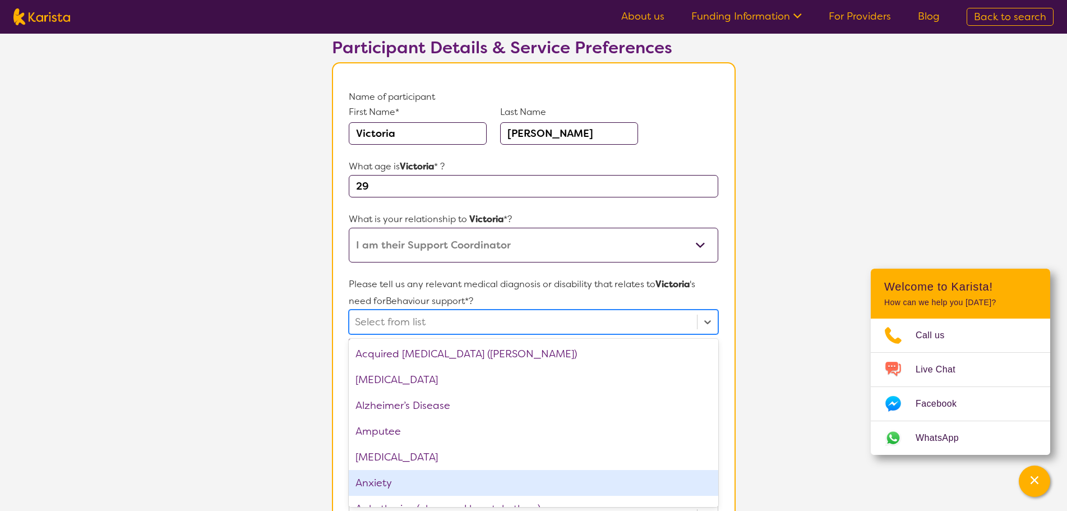
click at [502, 485] on div "Anxiety" at bounding box center [533, 483] width 369 height 26
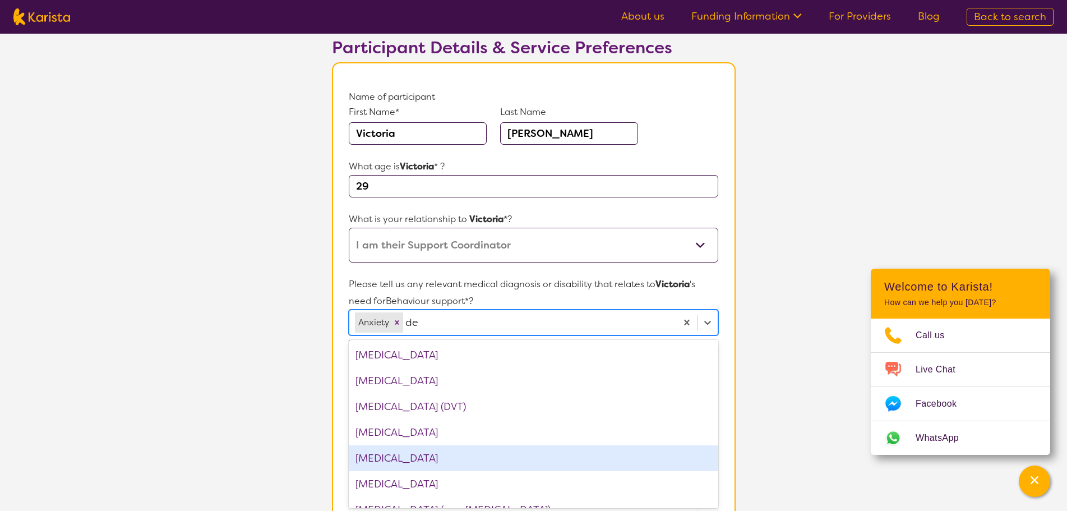
type input "dep"
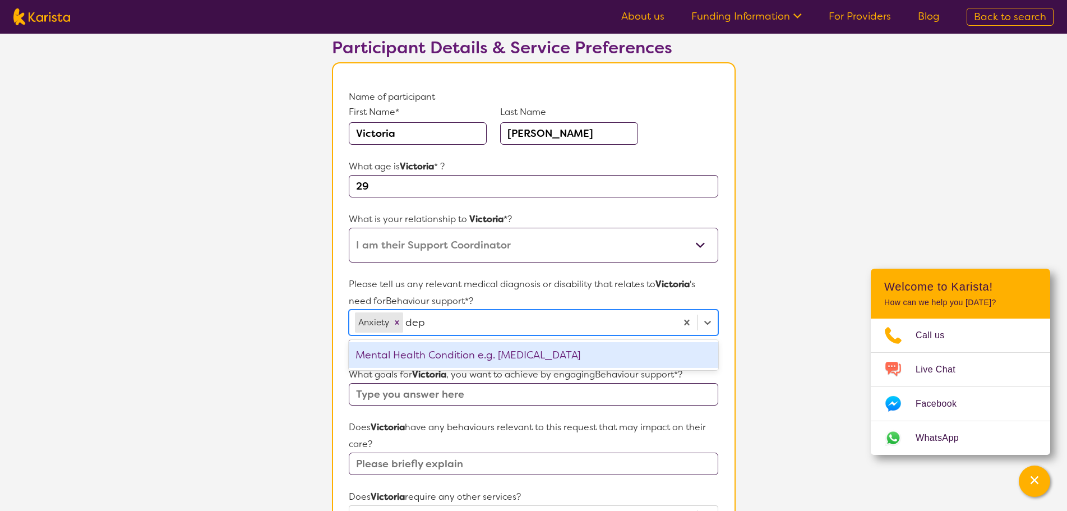
click at [479, 360] on div "Mental Health Condition e.g. [MEDICAL_DATA]" at bounding box center [533, 355] width 369 height 26
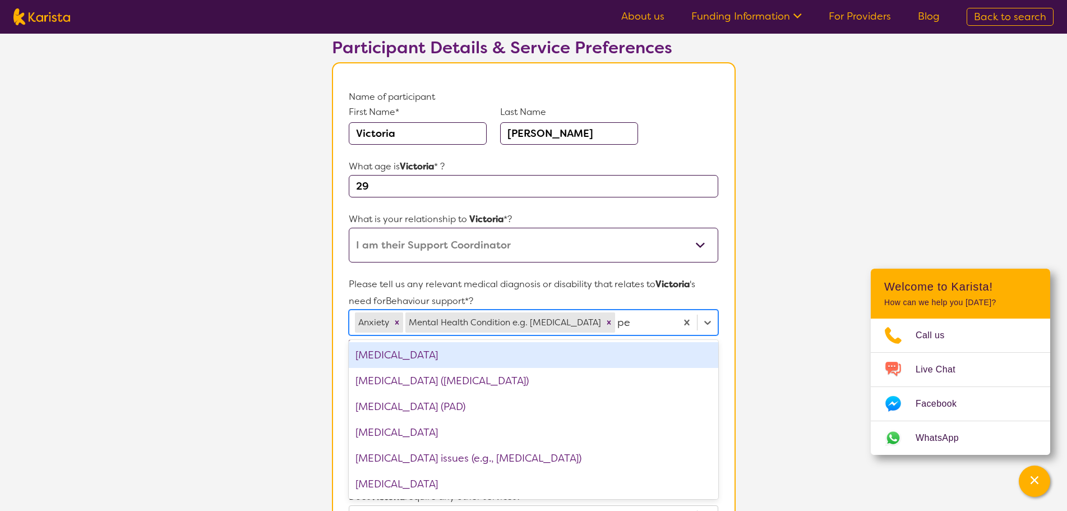
type input "per"
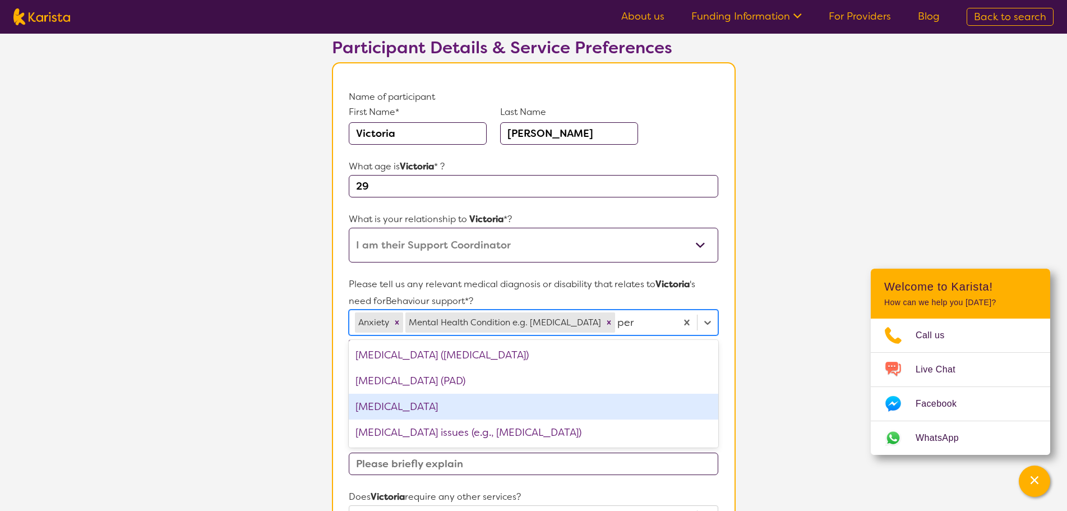
click at [552, 410] on div "[MEDICAL_DATA]" at bounding box center [533, 407] width 369 height 26
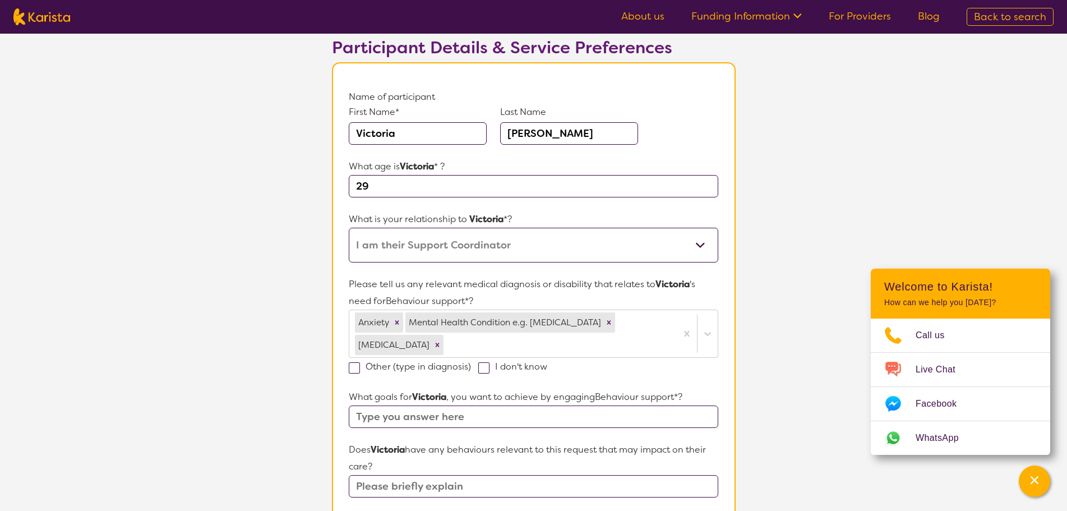
click at [818, 426] on section "L About You 2 Participant Details 3 Confirmation Participant Details & Service …" at bounding box center [533, 463] width 1067 height 1012
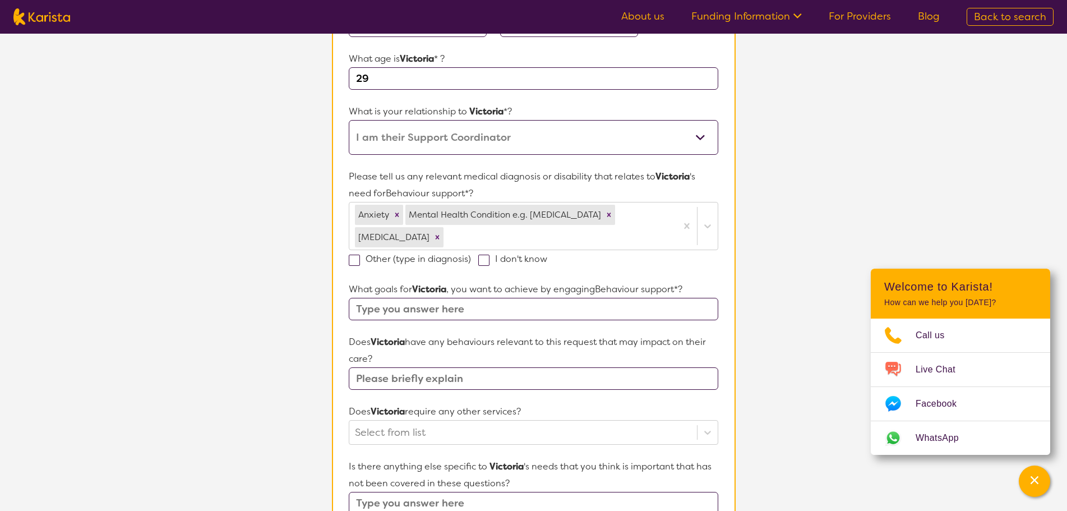
scroll to position [189, 0]
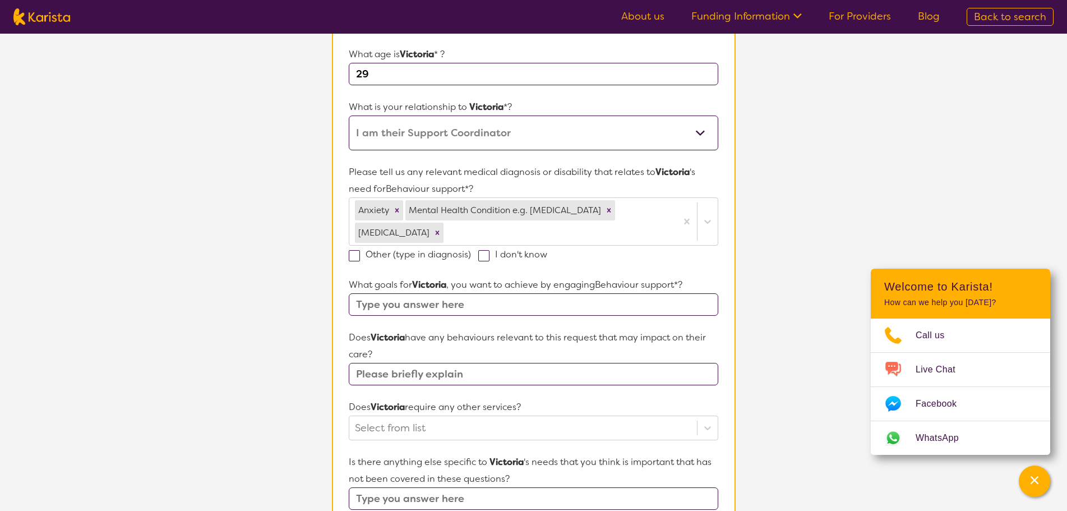
click at [476, 299] on input "text" at bounding box center [533, 304] width 369 height 22
type input "Comprehensive behaviour plan"
click at [478, 369] on input "text" at bounding box center [533, 374] width 369 height 22
type input "[MEDICAL_DATA], [MEDICAL_DATA], Generalised [MEDICAL_DATA] and [MEDICAL_DATA]"
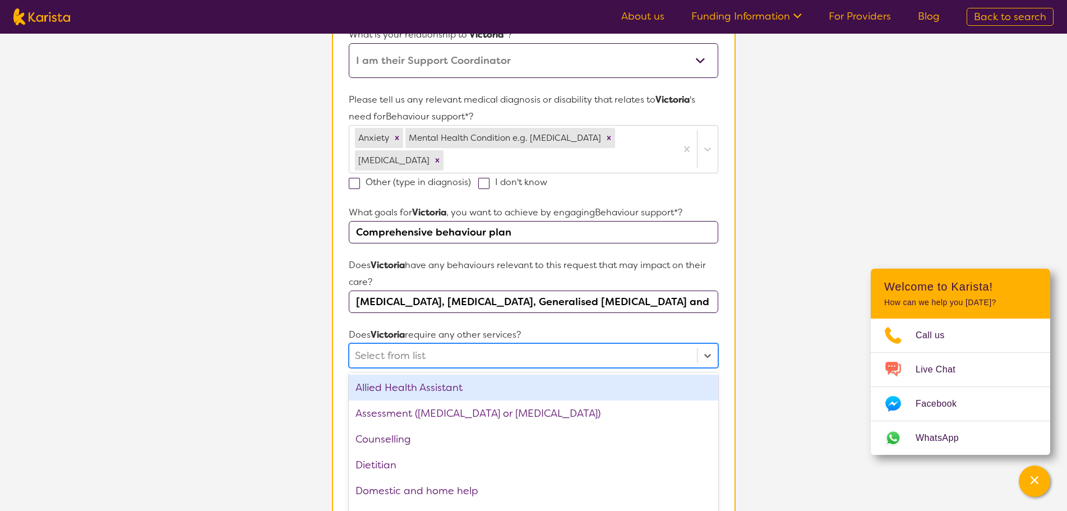
click at [473, 368] on div "option Allied Health Assistant focused, 1 of 21. 21 results available. Use Up a…" at bounding box center [533, 355] width 369 height 25
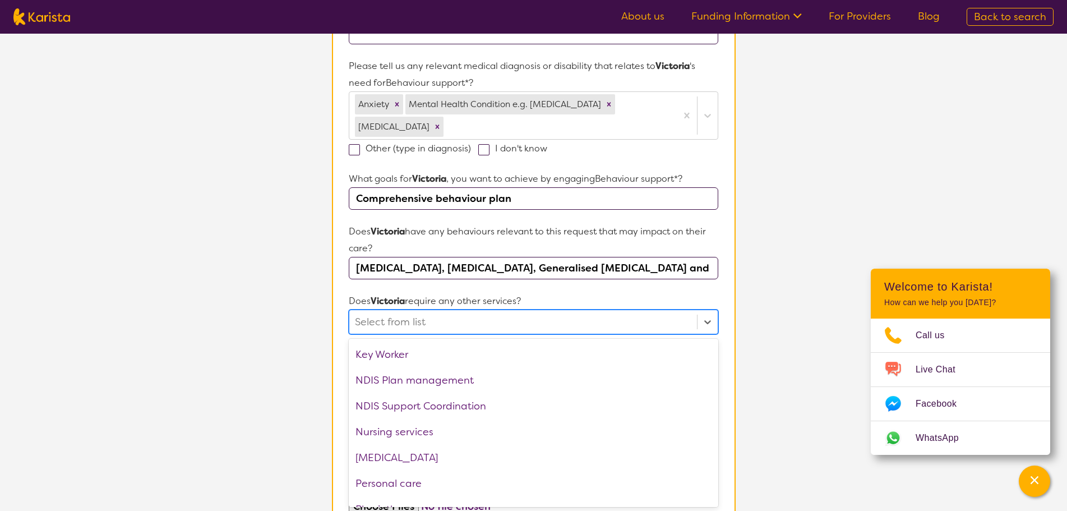
scroll to position [280, 0]
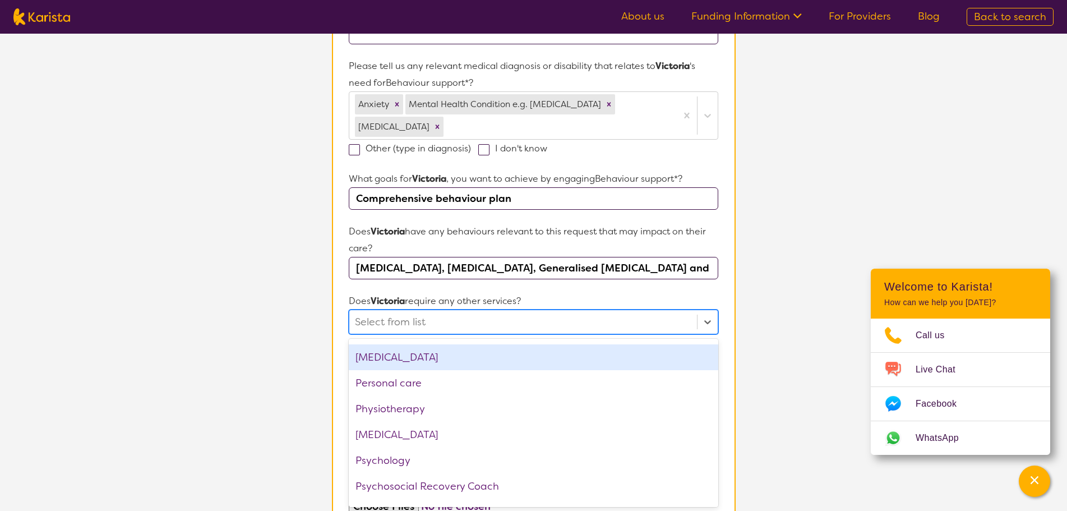
click at [490, 358] on div "[MEDICAL_DATA]" at bounding box center [533, 357] width 369 height 26
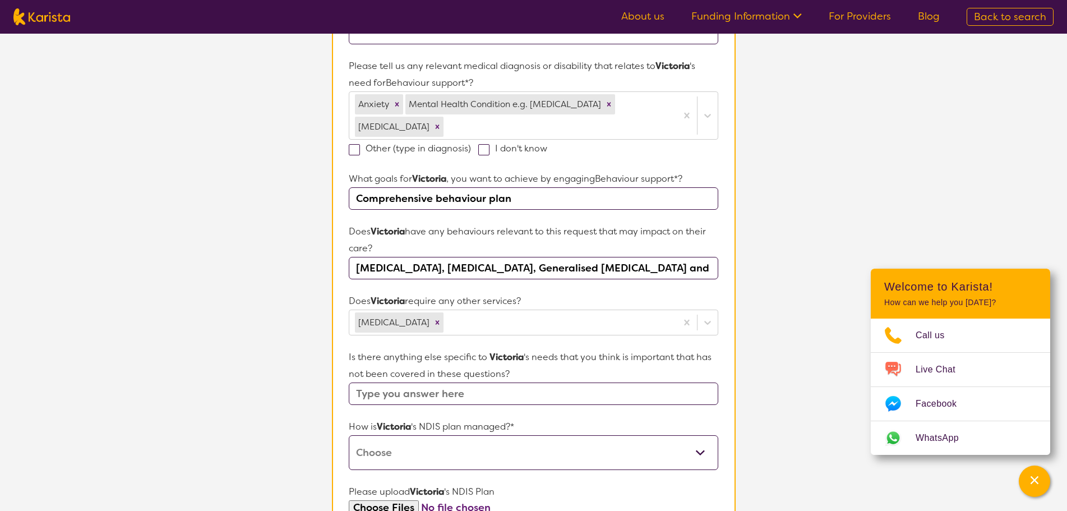
click at [799, 386] on section "L About You 2 Participant Details 3 Confirmation Participant Details & Service …" at bounding box center [533, 245] width 1067 height 1013
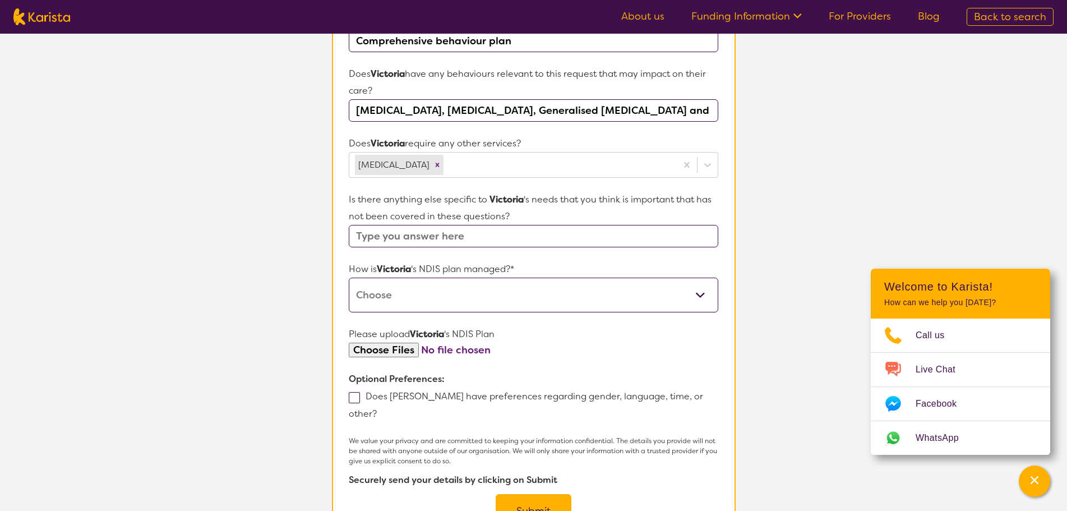
scroll to position [463, 0]
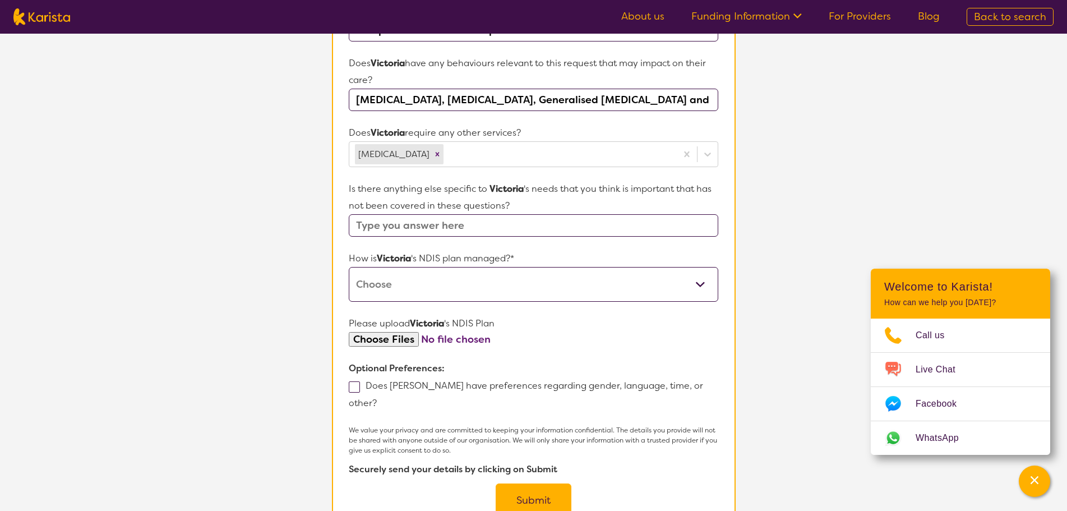
click at [454, 237] on form "Name of participant First Name* [PERSON_NAME] Last Name [PERSON_NAME] What age …" at bounding box center [533, 109] width 369 height 815
click at [460, 228] on input "text" at bounding box center [533, 225] width 369 height 22
click at [561, 275] on select "Self-managed NDIS plan Managed by a registered plan management provider (not th…" at bounding box center [533, 284] width 369 height 35
select select "Agency Managed"
click at [349, 267] on select "Self-managed NDIS plan Managed by a registered plan management provider (not th…" at bounding box center [533, 284] width 369 height 35
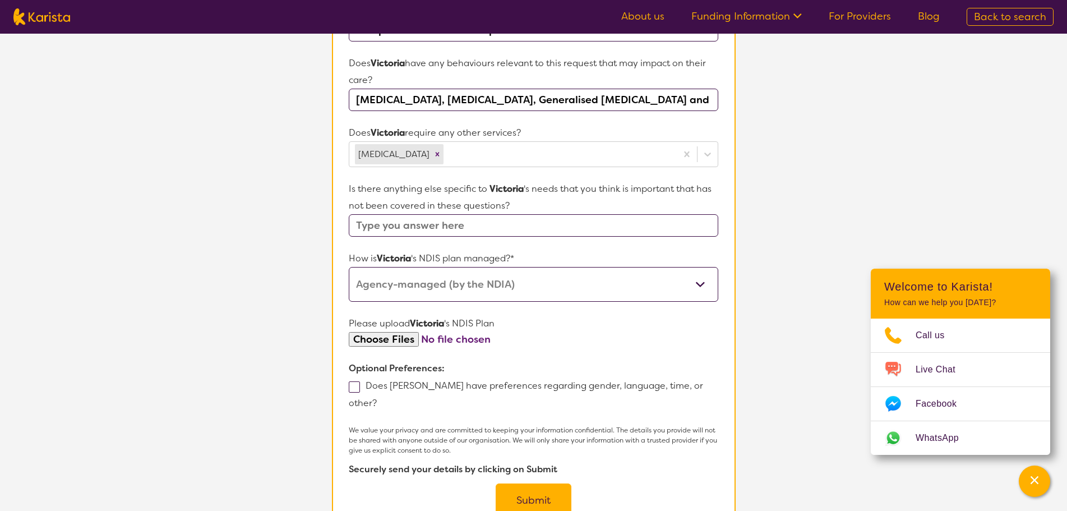
click at [510, 485] on button "Submit" at bounding box center [534, 500] width 76 height 34
